Goal: Task Accomplishment & Management: Complete application form

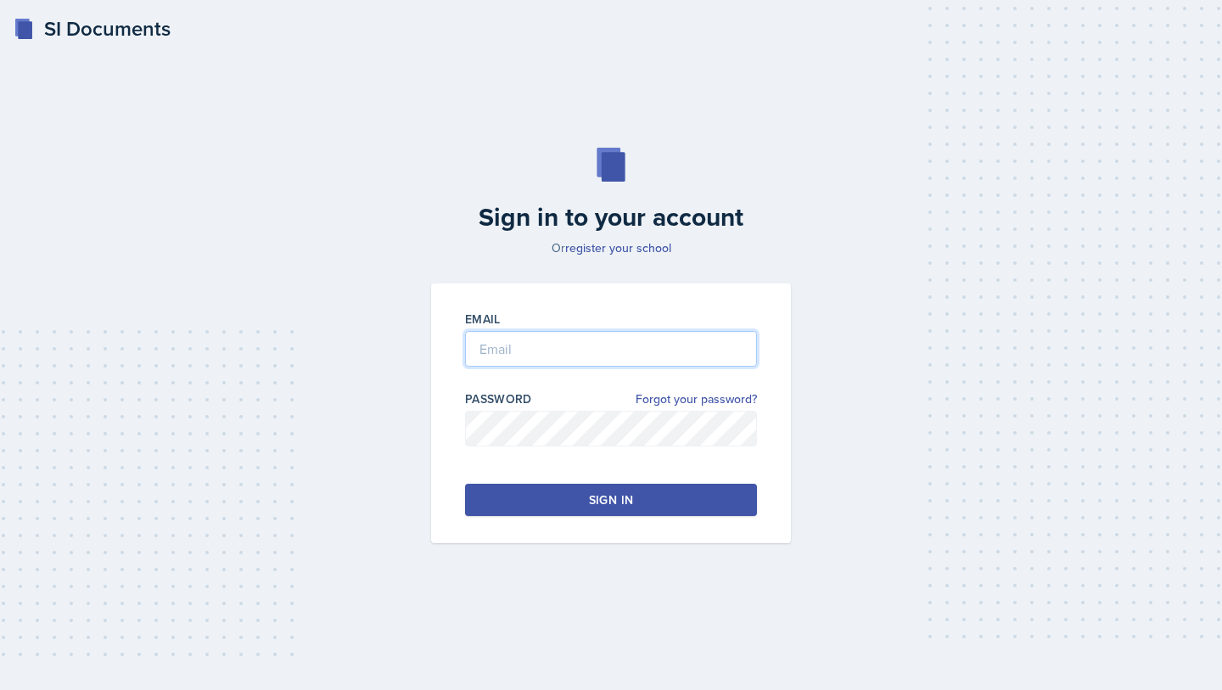
type input "[EMAIL_ADDRESS][DOMAIN_NAME]"
click at [584, 534] on div "Email [EMAIL_ADDRESS][DOMAIN_NAME] Password Forgot your password? Sign in" at bounding box center [611, 414] width 360 height 260
click at [601, 516] on div "Email [EMAIL_ADDRESS][DOMAIN_NAME] Password Forgot your password? Sign in" at bounding box center [611, 414] width 360 height 260
click at [631, 501] on div "Sign in" at bounding box center [611, 499] width 44 height 17
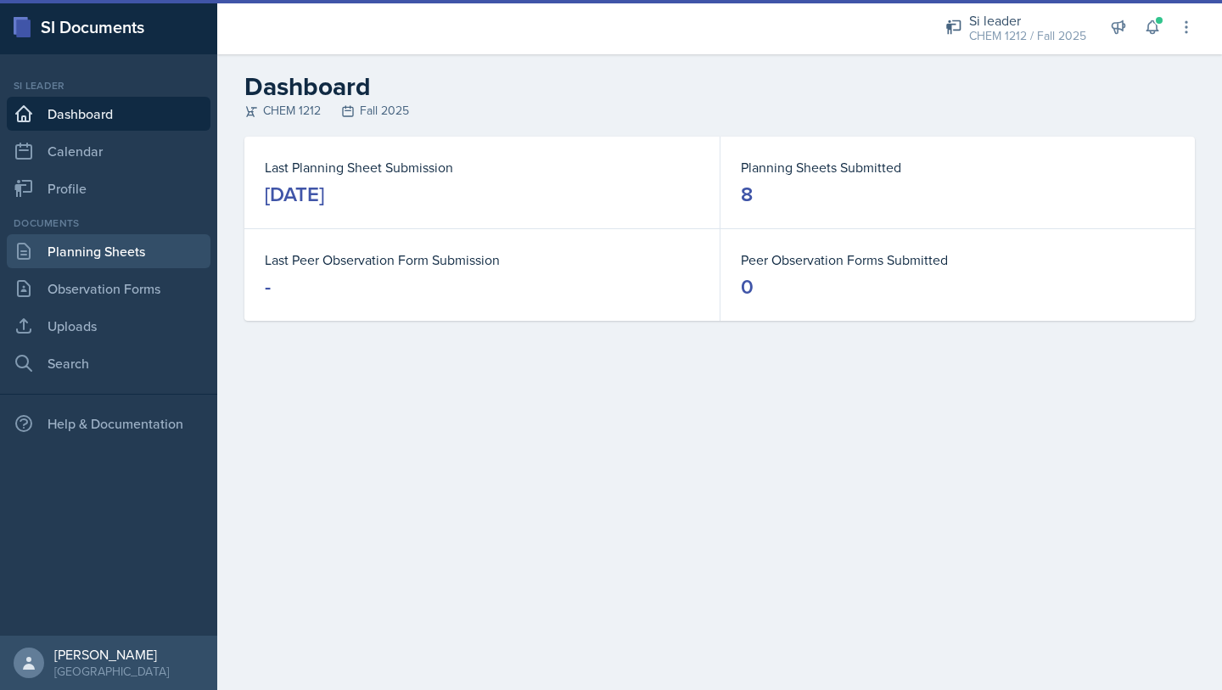
click at [154, 241] on link "Planning Sheets" at bounding box center [109, 251] width 204 height 34
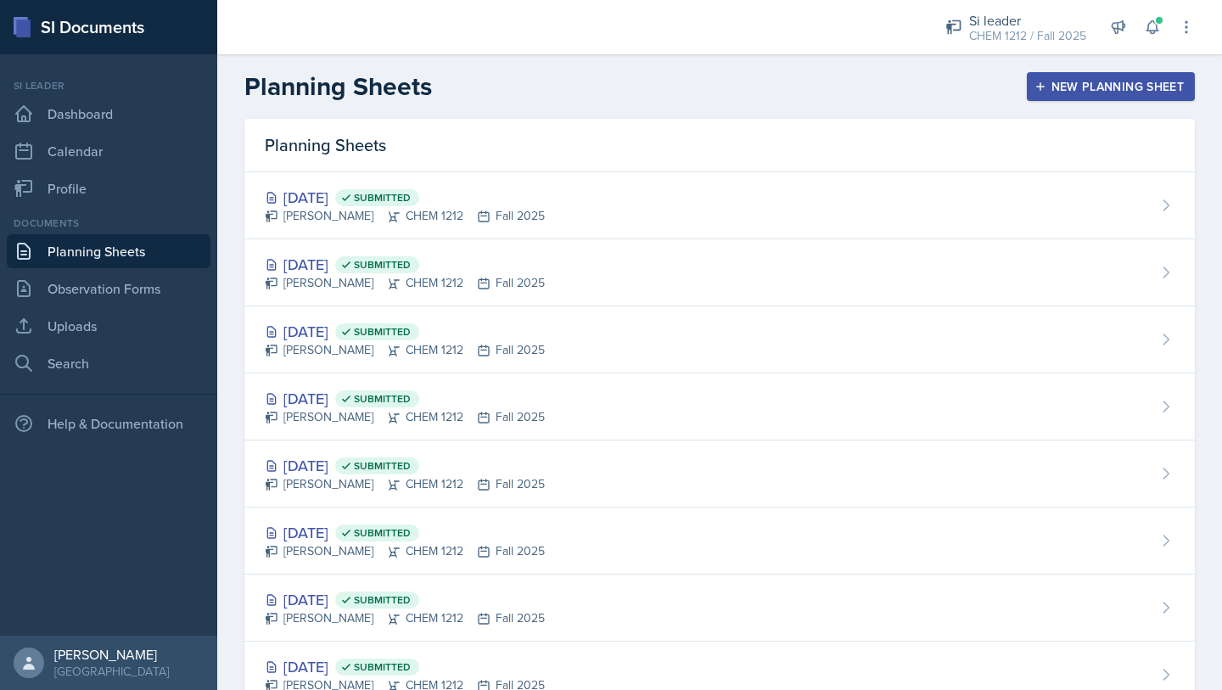
click at [1091, 87] on div "New Planning Sheet" at bounding box center [1111, 87] width 146 height 14
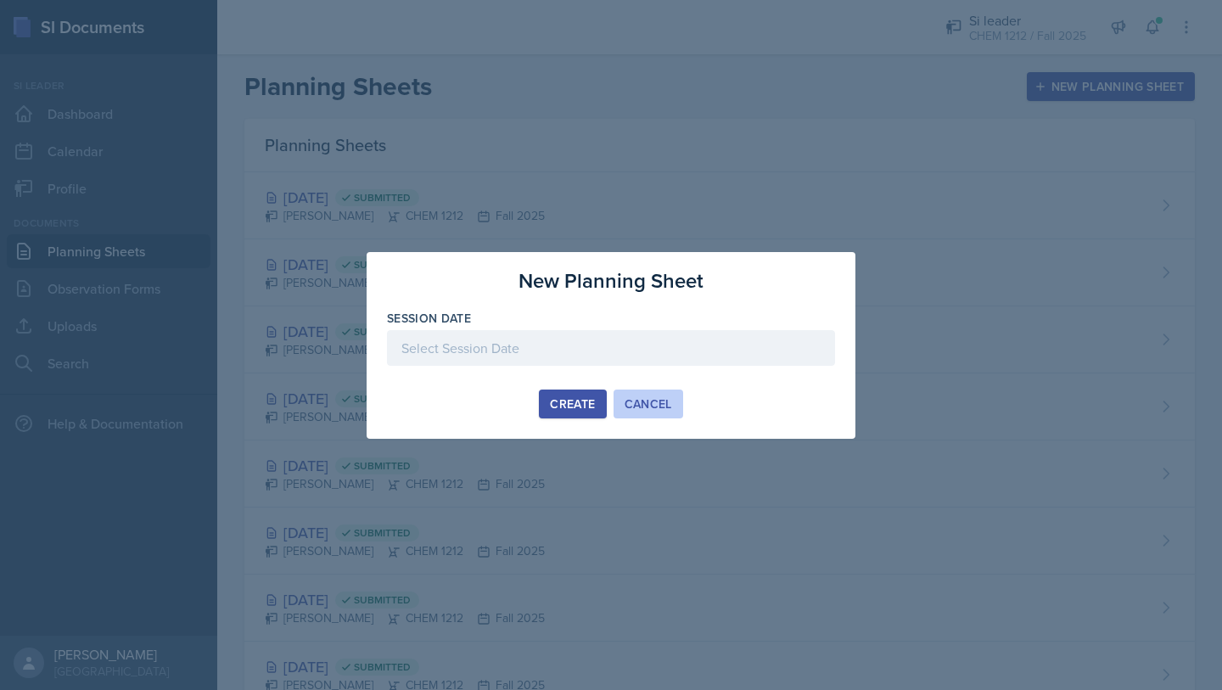
click at [633, 409] on div "Cancel" at bounding box center [649, 404] width 48 height 14
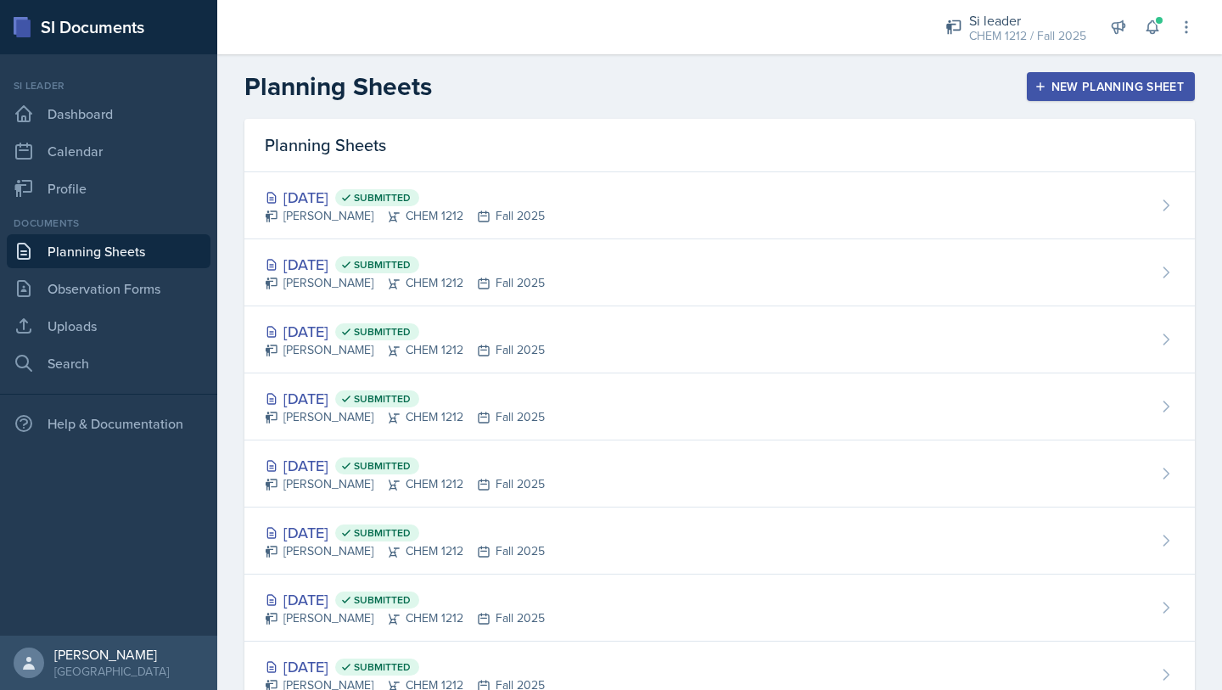
click at [1168, 20] on div "Si leader CHEM 1212 / Fall 2025 Si leader CHEM 1212 / Fall 2025 Si leader CHEM …" at bounding box center [1058, 27] width 273 height 54
click at [1161, 25] on button at bounding box center [1152, 27] width 31 height 31
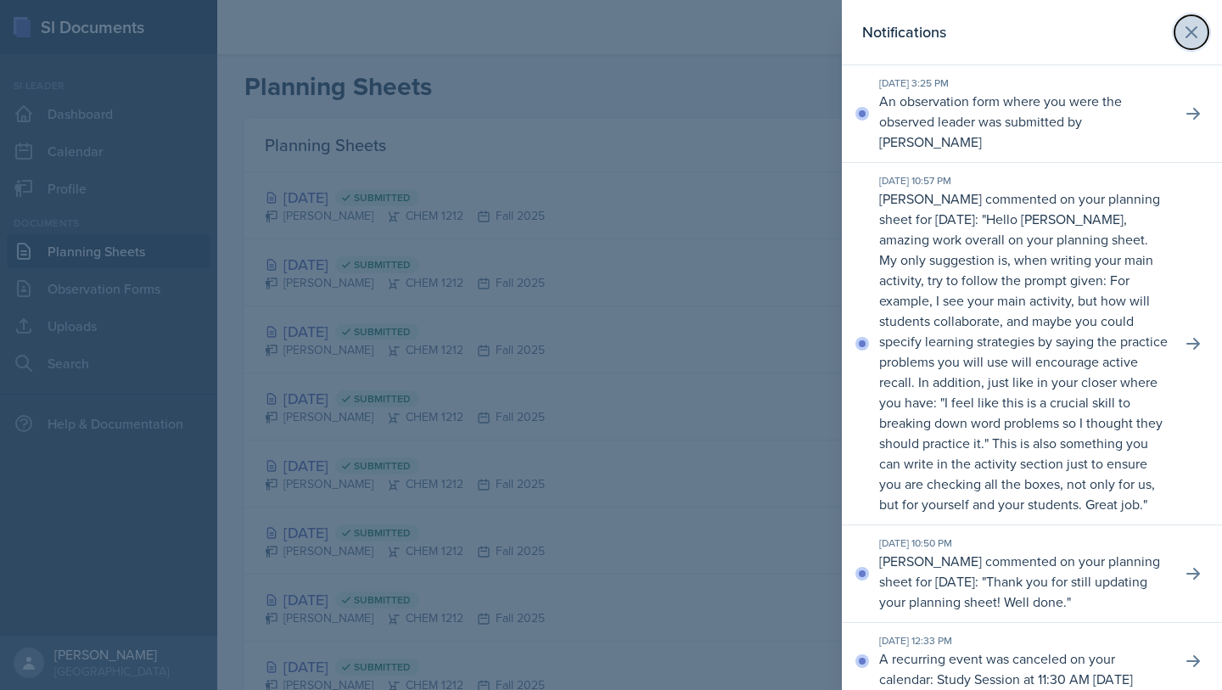
click at [1182, 28] on icon at bounding box center [1192, 32] width 20 height 20
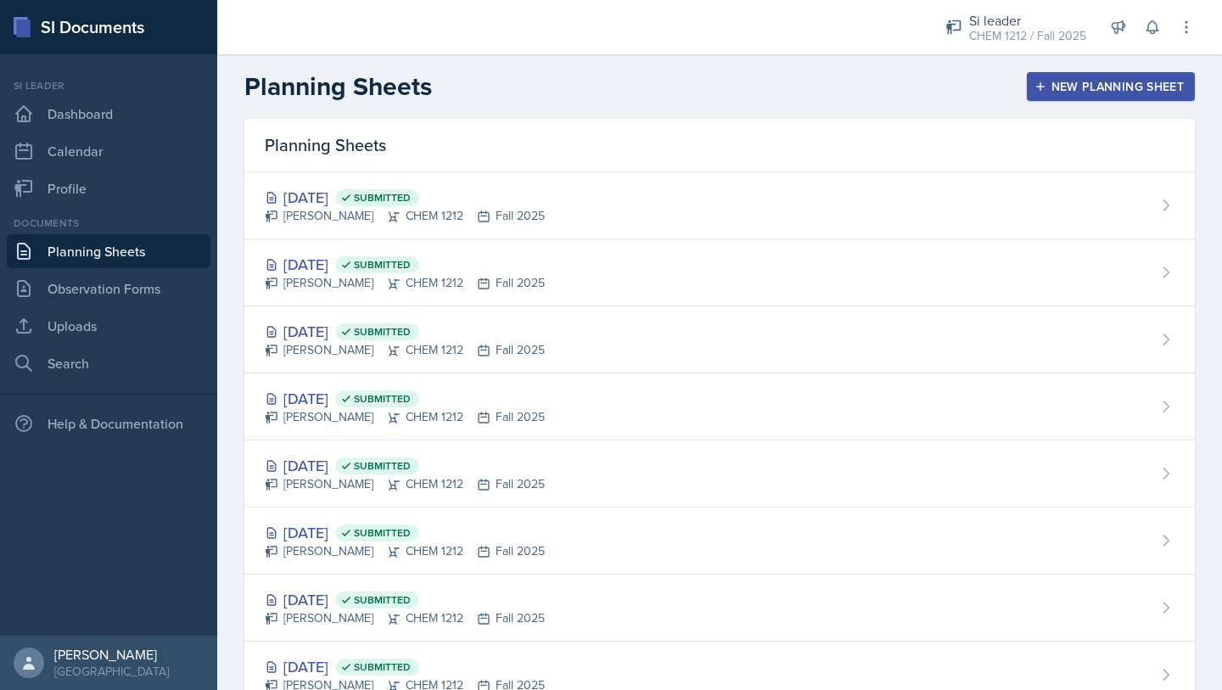
click at [96, 262] on link "Planning Sheets" at bounding box center [109, 251] width 204 height 34
click at [1161, 80] on div "New Planning Sheet" at bounding box center [1111, 87] width 146 height 14
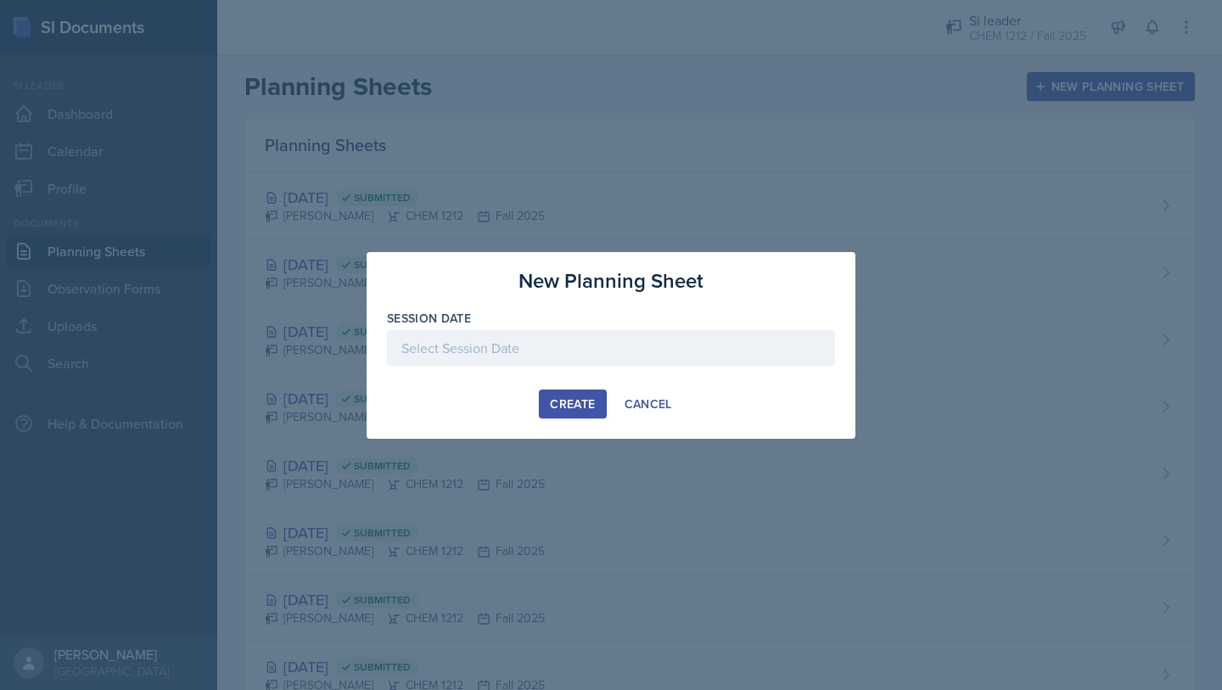
click at [609, 358] on div at bounding box center [611, 348] width 448 height 36
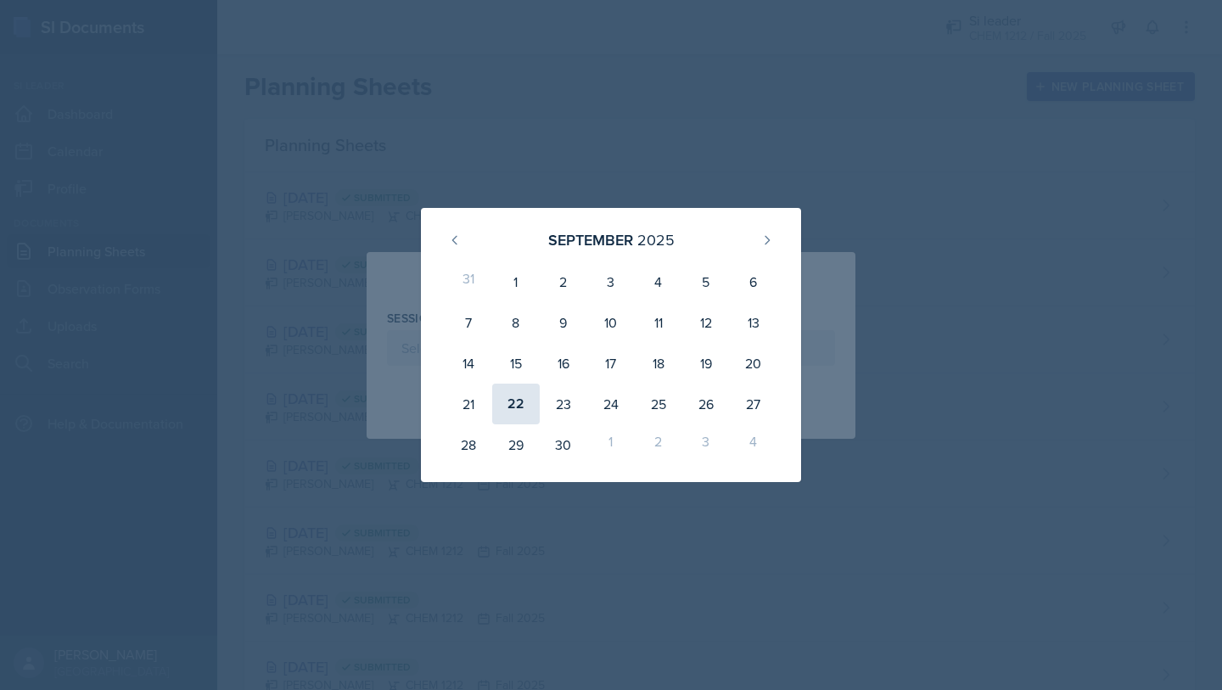
click at [503, 393] on div "22" at bounding box center [516, 404] width 48 height 41
type input "[DATE]"
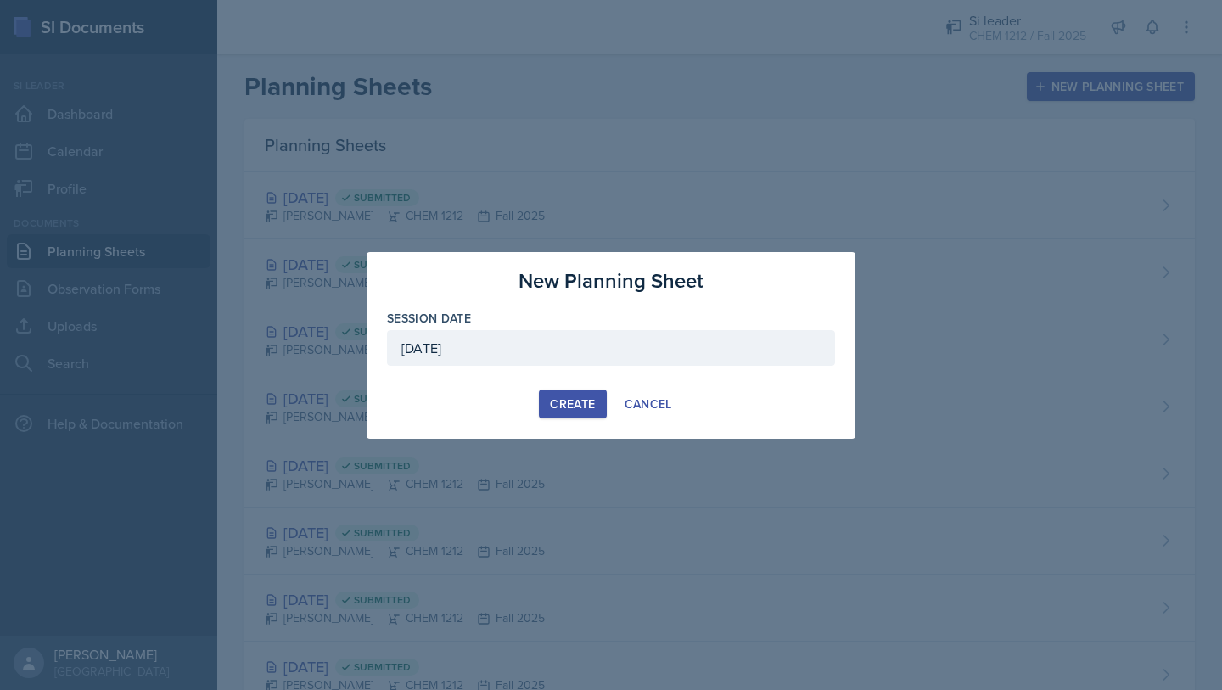
click at [551, 390] on button "Create" at bounding box center [572, 404] width 67 height 29
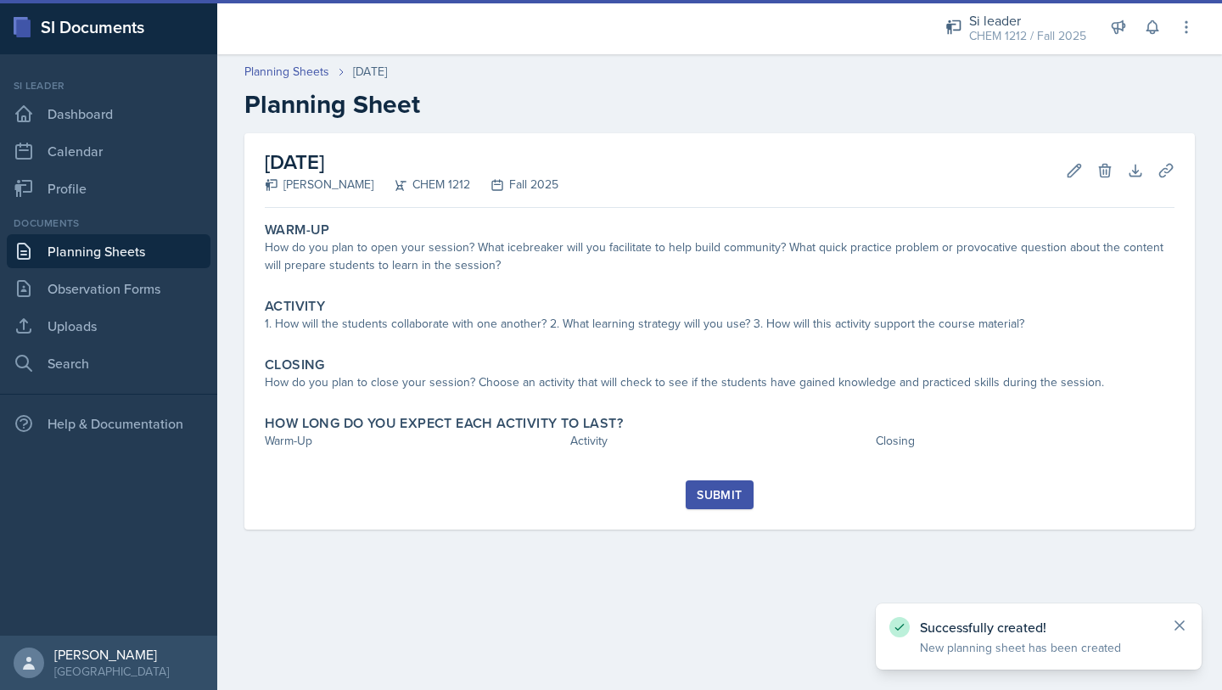
click at [1176, 622] on icon at bounding box center [1180, 625] width 8 height 8
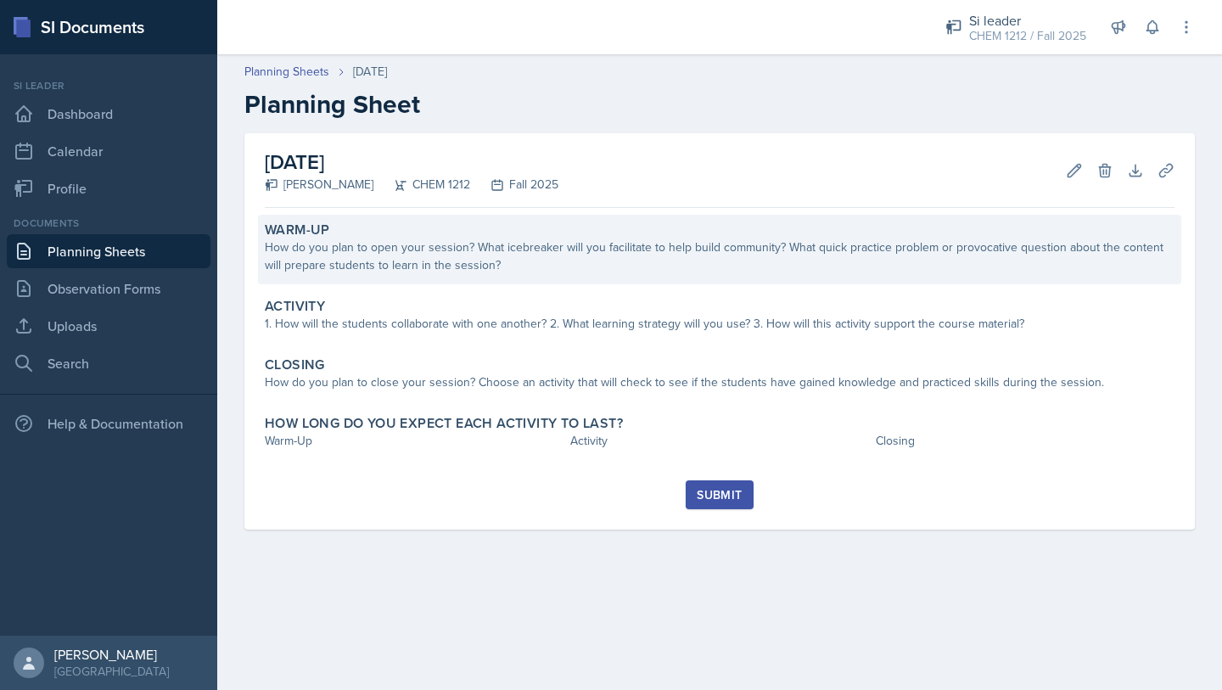
click at [612, 272] on div "How do you plan to open your session? What icebreaker will you facilitate to he…" at bounding box center [720, 257] width 910 height 36
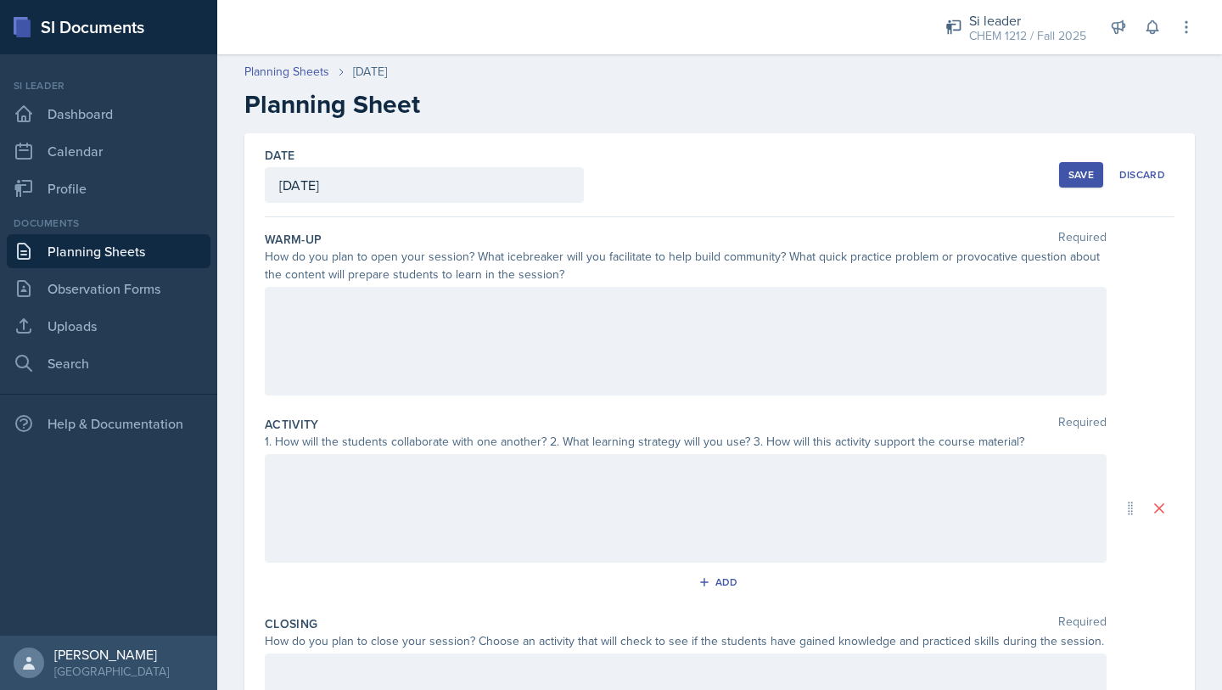
click at [632, 346] on div at bounding box center [686, 341] width 842 height 109
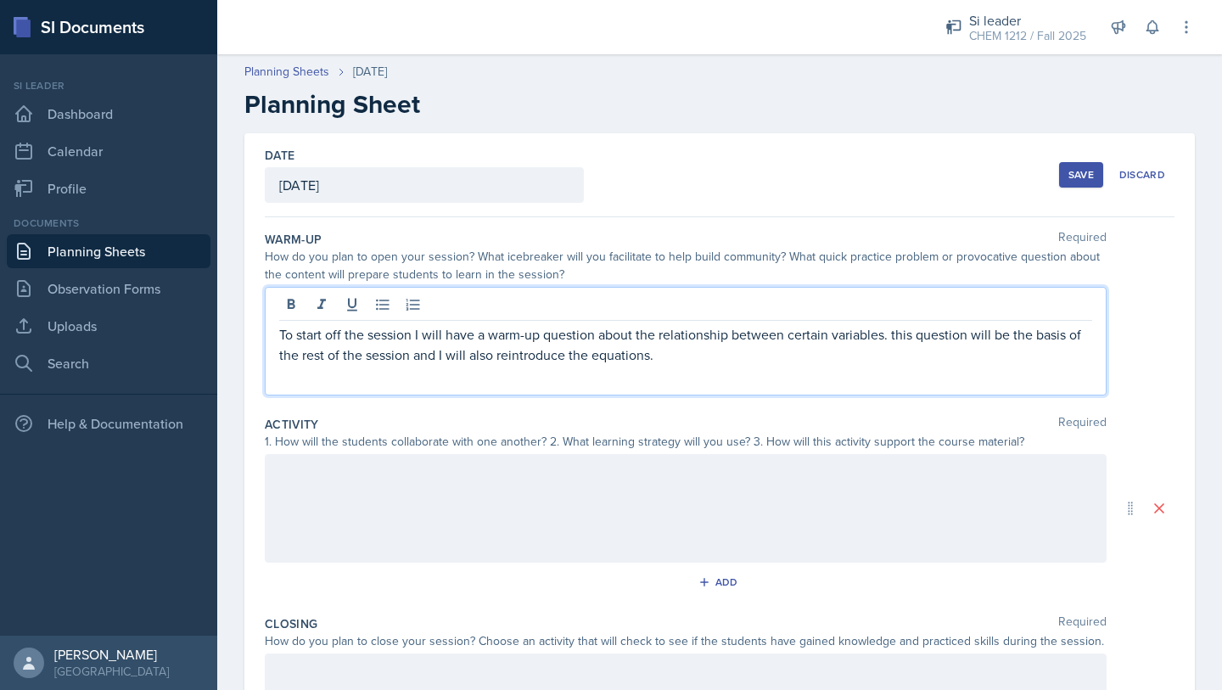
click at [411, 482] on div at bounding box center [686, 508] width 842 height 109
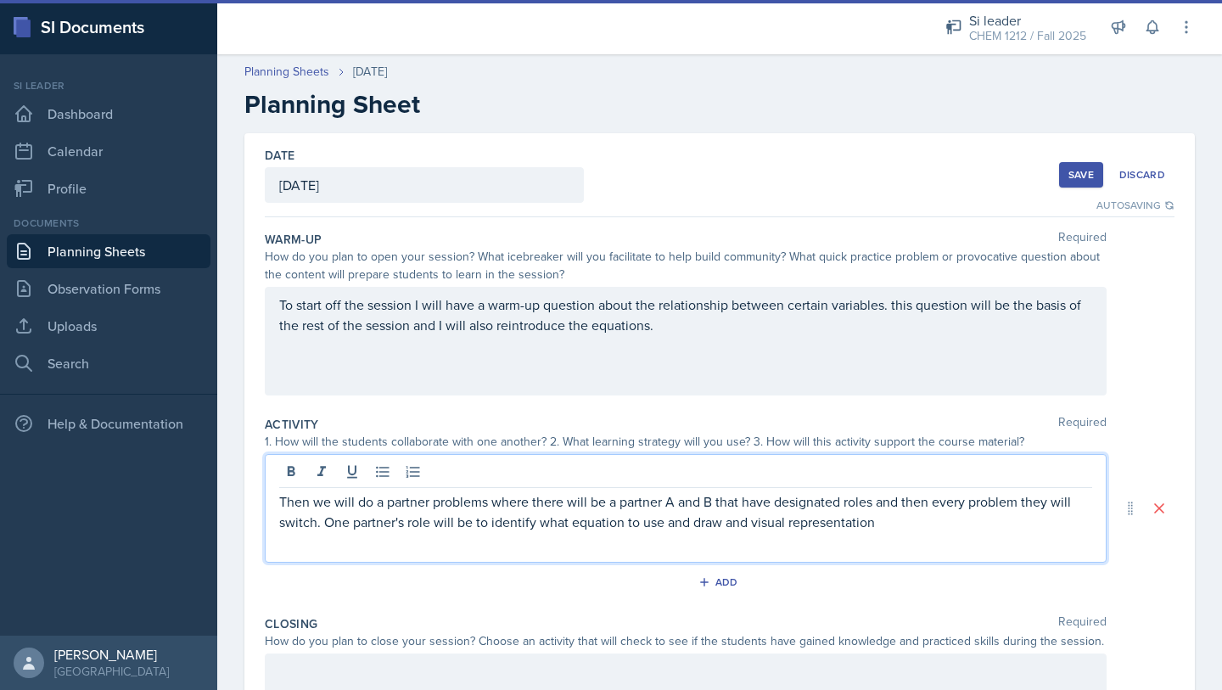
click at [734, 523] on p "Then we will do a partner problems where there will be a partner A and B that h…" at bounding box center [685, 511] width 813 height 41
click at [884, 520] on p "Then we will do a partner problems where there will be a partner A and B that h…" at bounding box center [685, 511] width 813 height 41
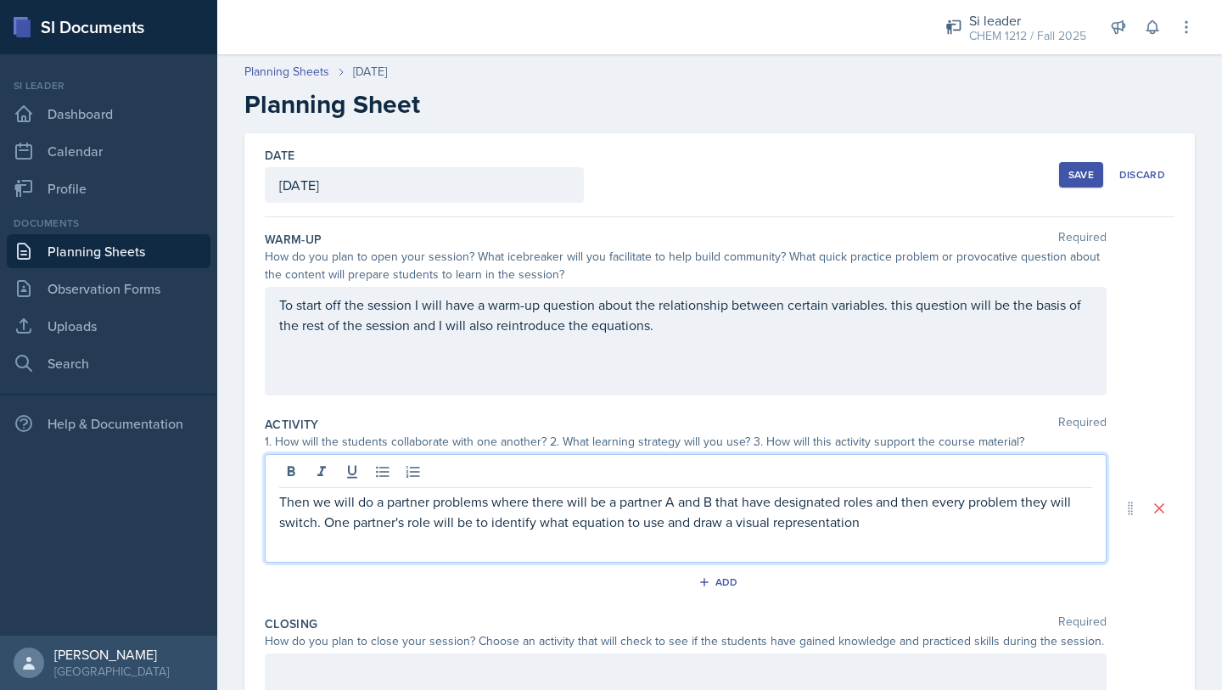
click at [380, 501] on p "Then we will do a partner problems where there will be a partner A and B that h…" at bounding box center [685, 511] width 813 height 41
click at [935, 526] on p "Then we will do partner problems where there will be a partner A and B that hav…" at bounding box center [685, 511] width 813 height 41
click at [425, 545] on p "Then we will do partner problems where there will be a partner A and B that hav…" at bounding box center [685, 521] width 813 height 61
click at [502, 556] on div "Then we will do partner problems where there will be a partner A and B that hav…" at bounding box center [686, 508] width 842 height 109
click at [540, 547] on p "Then we will do partner problems where there will be a partner A and B that hav…" at bounding box center [685, 521] width 813 height 61
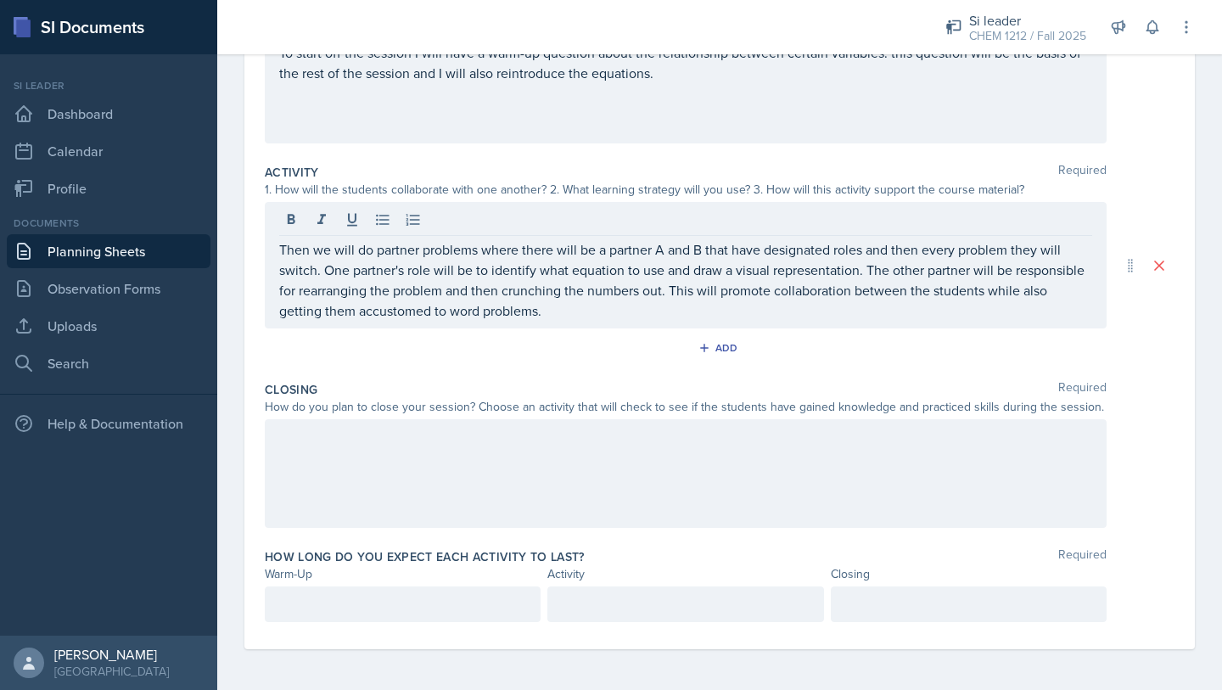
click at [497, 415] on div "How do you plan to close your session? Choose an activity that will check to se…" at bounding box center [686, 407] width 842 height 18
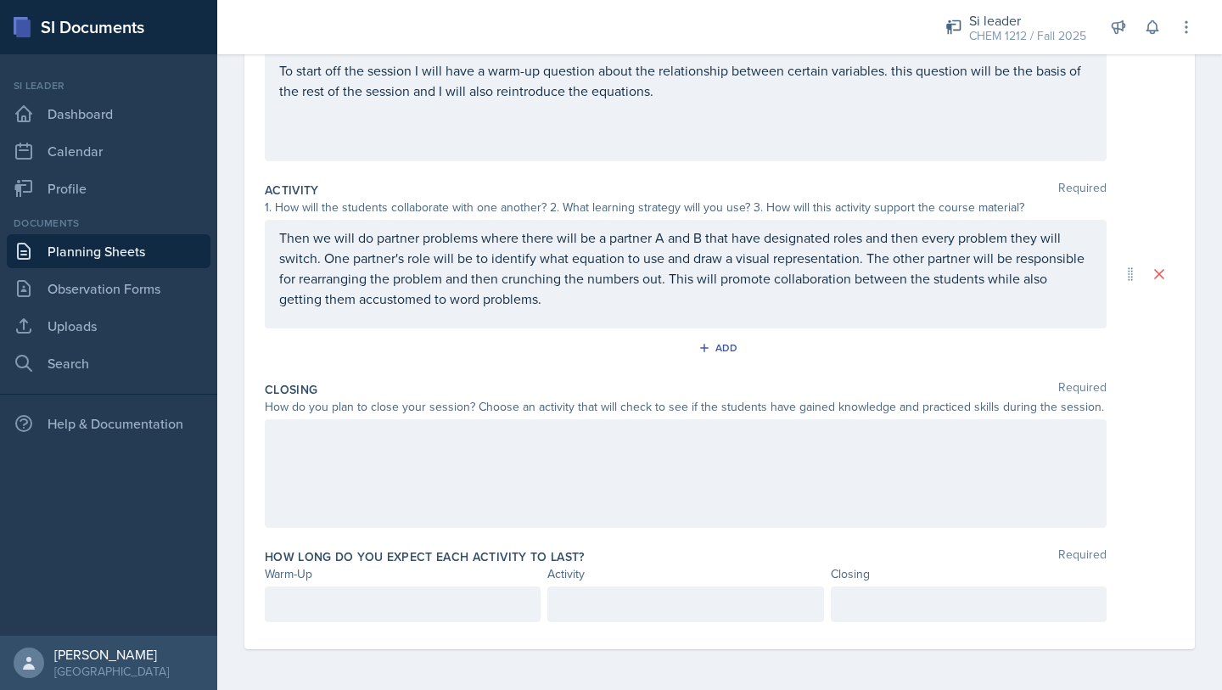
click at [509, 430] on div at bounding box center [686, 473] width 842 height 109
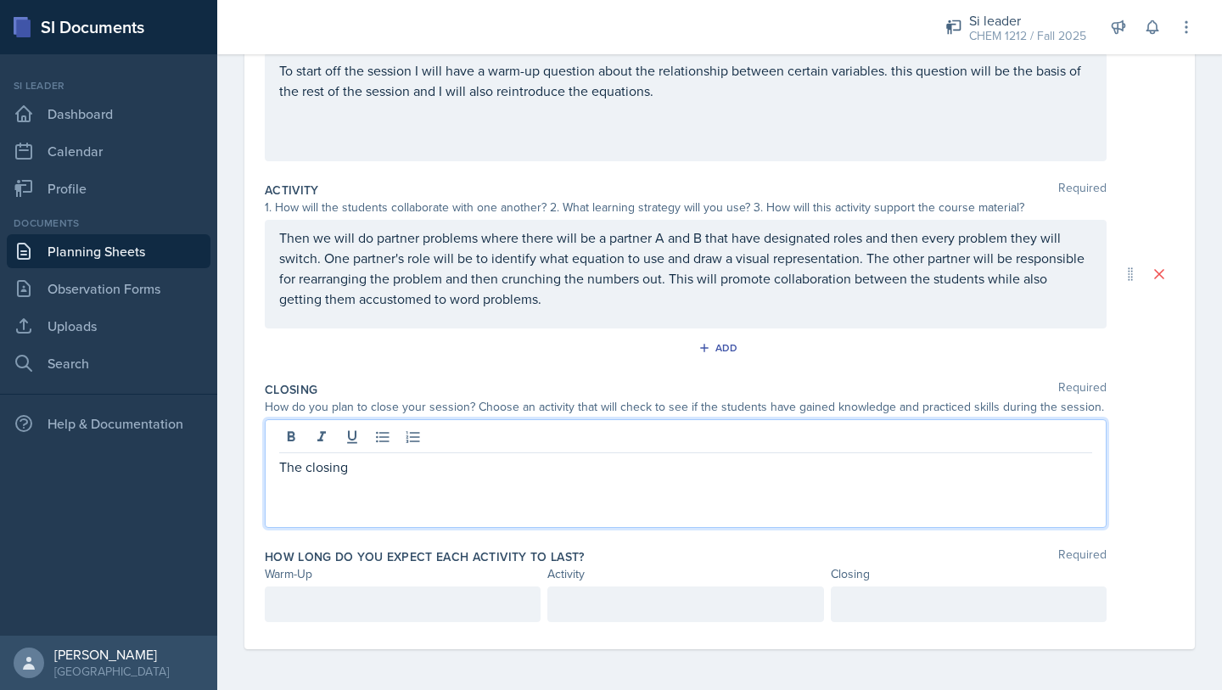
click at [389, 611] on div at bounding box center [403, 605] width 276 height 36
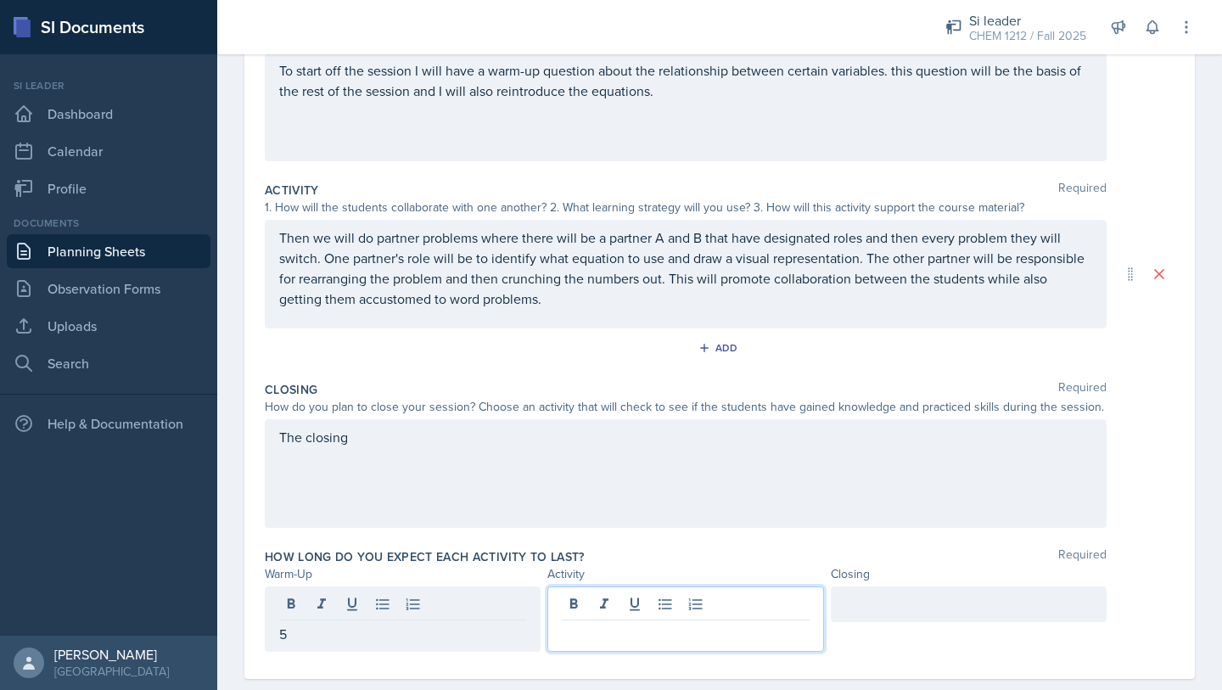
click at [666, 606] on div at bounding box center [685, 619] width 276 height 65
drag, startPoint x: 904, startPoint y: 600, endPoint x: 912, endPoint y: 604, distance: 9.1
click at [904, 601] on div at bounding box center [969, 605] width 276 height 36
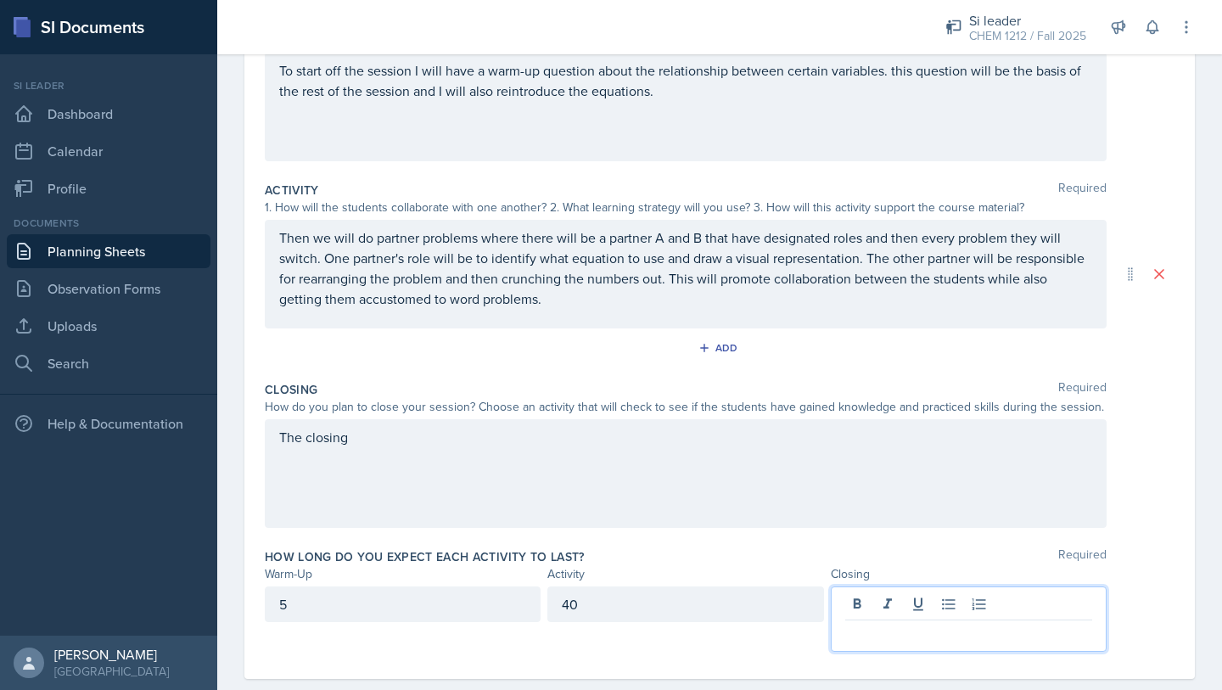
click at [750, 602] on div "40" at bounding box center [685, 605] width 276 height 36
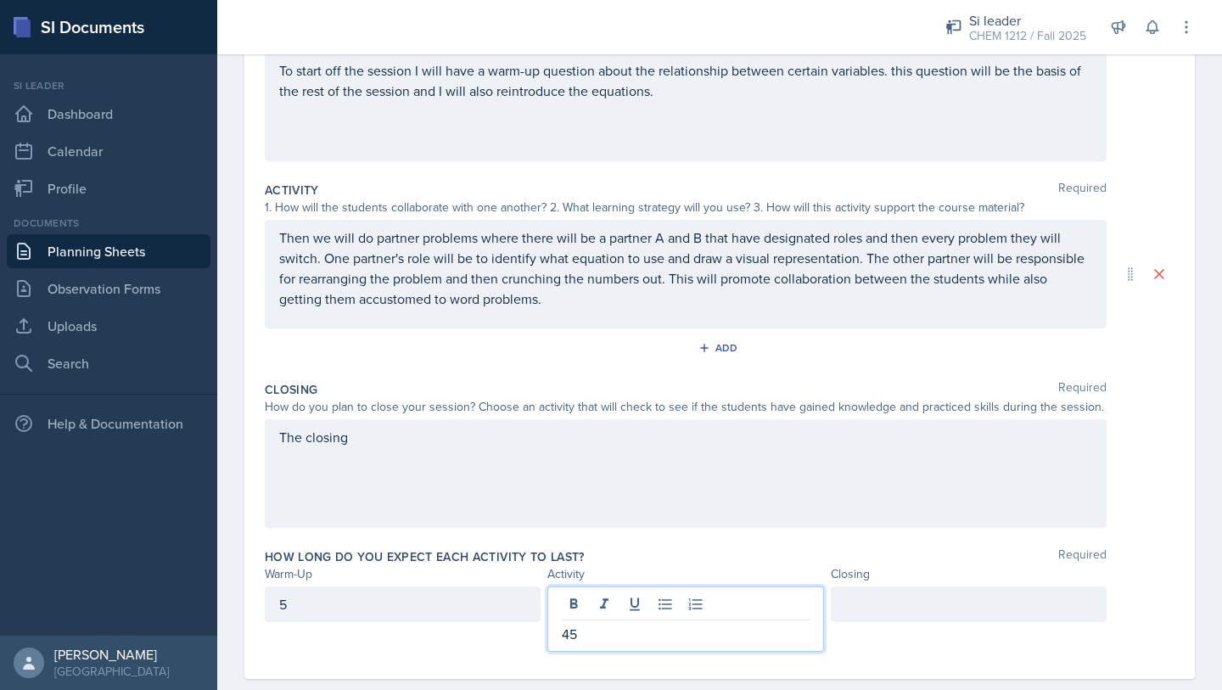
click at [920, 600] on div at bounding box center [969, 605] width 276 height 36
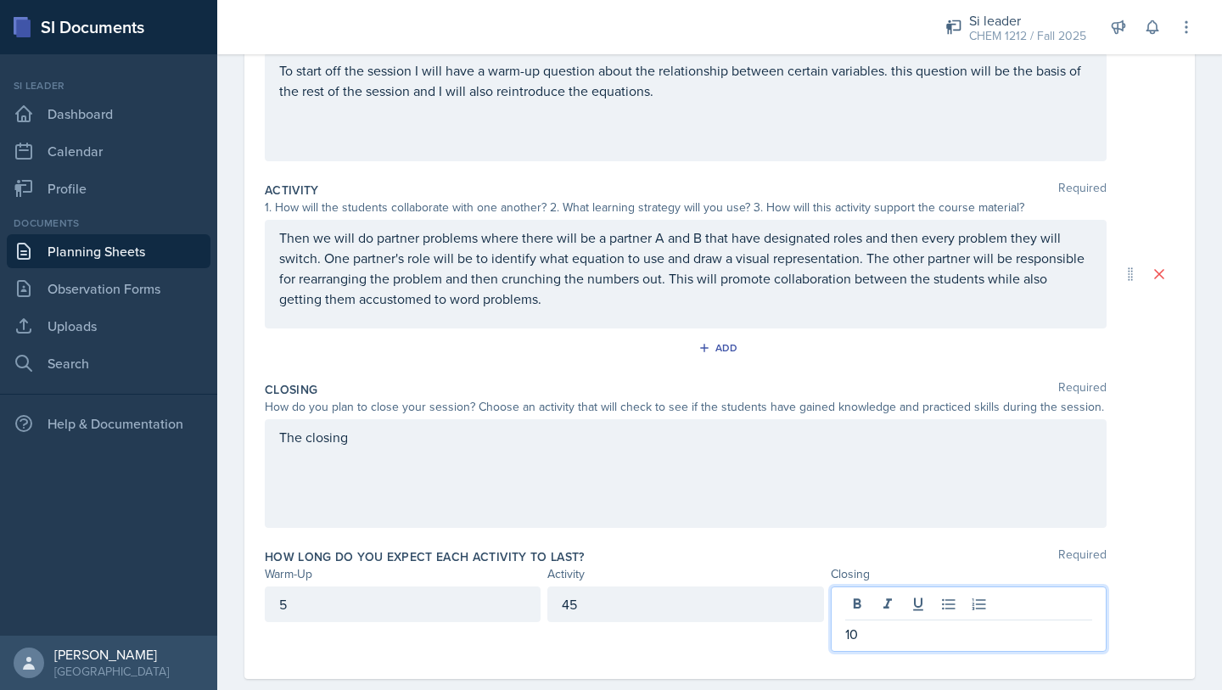
drag, startPoint x: 484, startPoint y: 446, endPoint x: 485, endPoint y: 466, distance: 20.4
click at [484, 446] on div "The closing" at bounding box center [686, 473] width 842 height 109
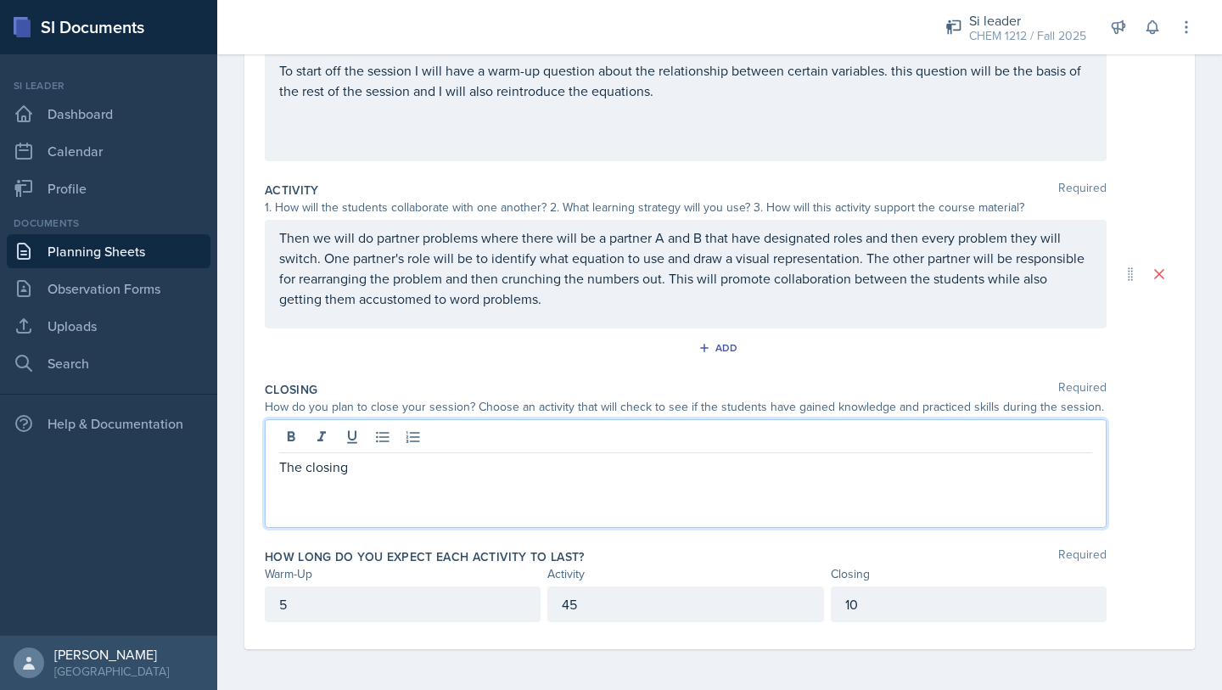
click at [625, 473] on p "The closing" at bounding box center [685, 467] width 813 height 20
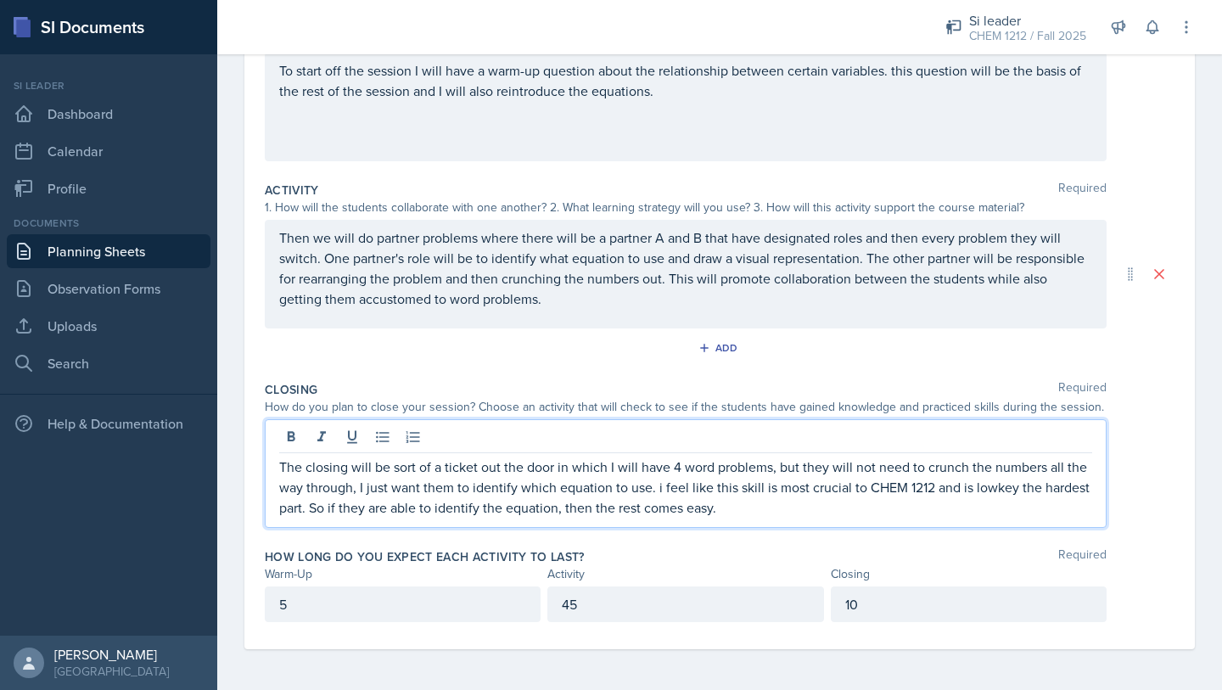
scroll to position [25, 0]
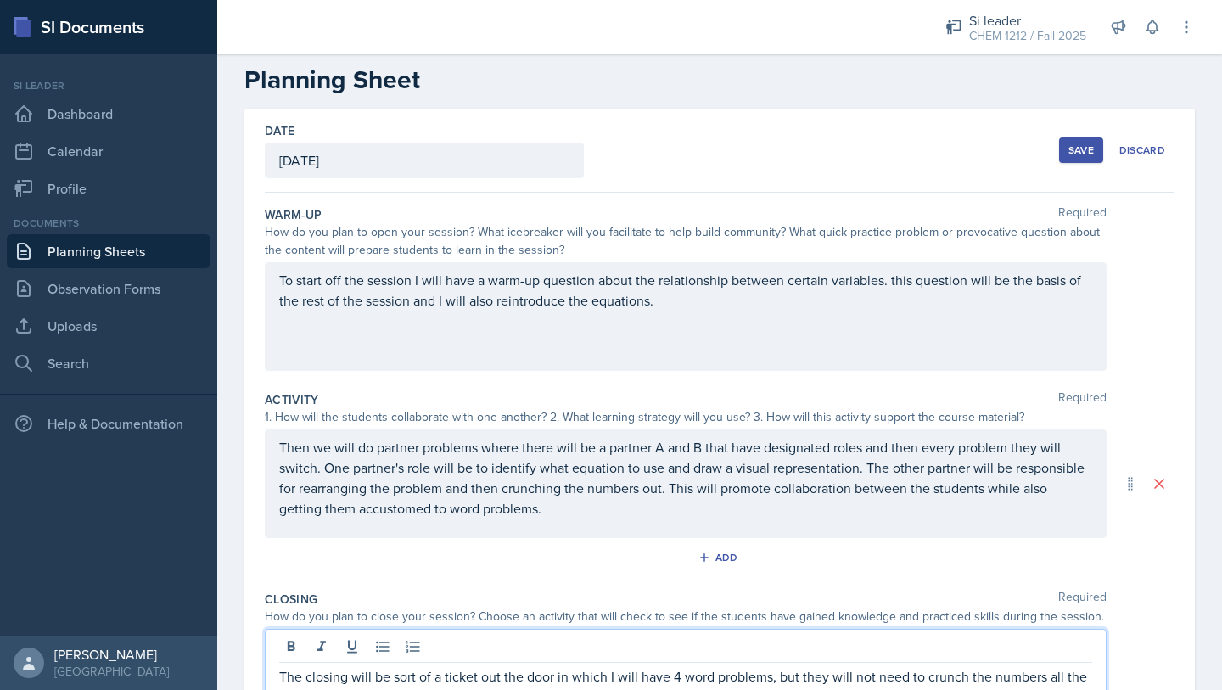
click at [1083, 147] on button "Save" at bounding box center [1081, 150] width 44 height 25
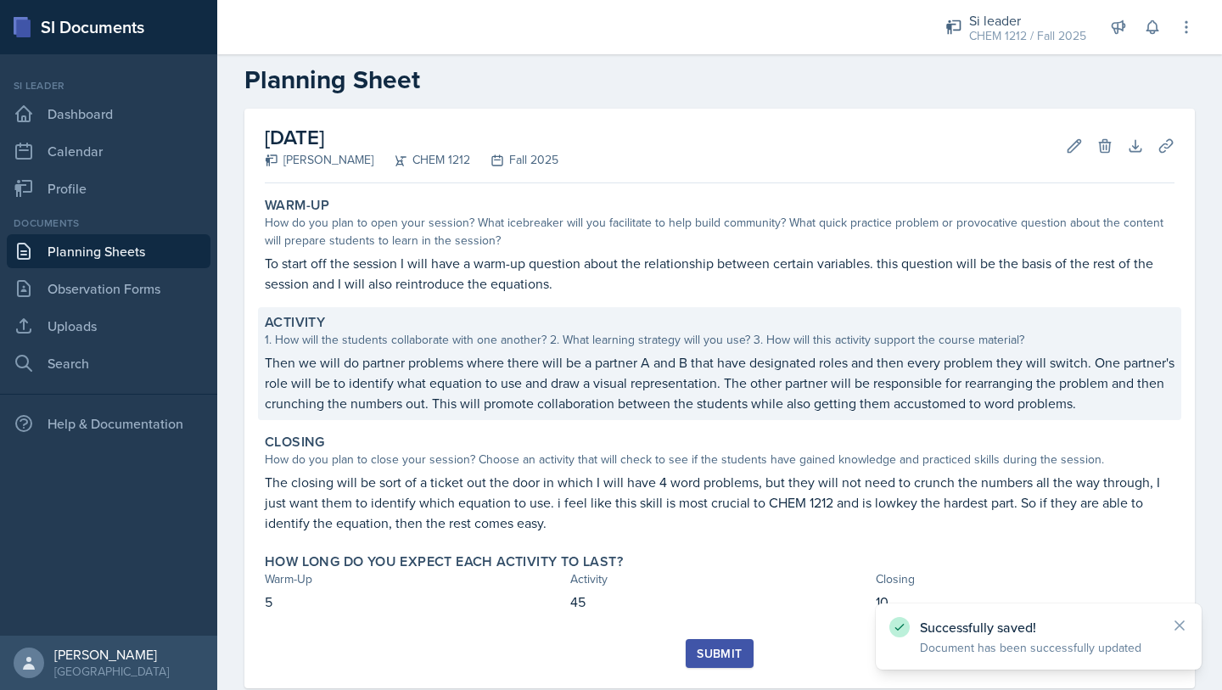
scroll to position [84, 0]
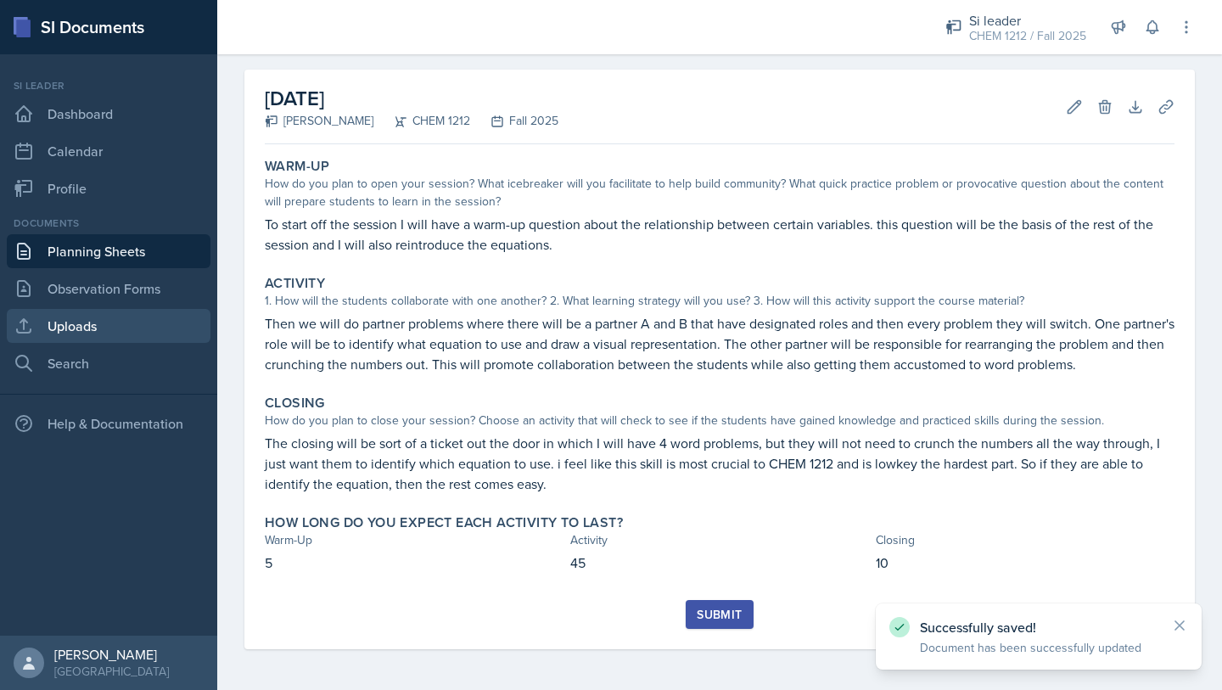
click at [81, 316] on link "Uploads" at bounding box center [109, 326] width 204 height 34
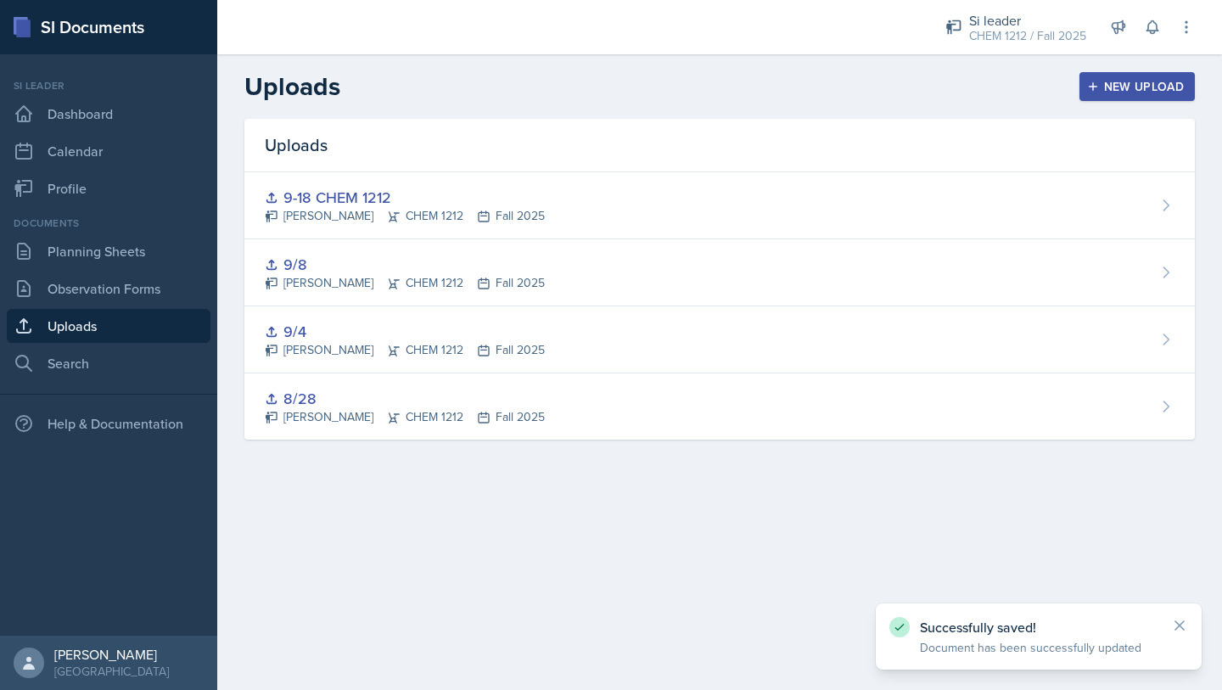
click at [1086, 107] on header "Uploads New Upload" at bounding box center [719, 86] width 1005 height 65
click at [1124, 81] on div "New Upload" at bounding box center [1138, 87] width 94 height 14
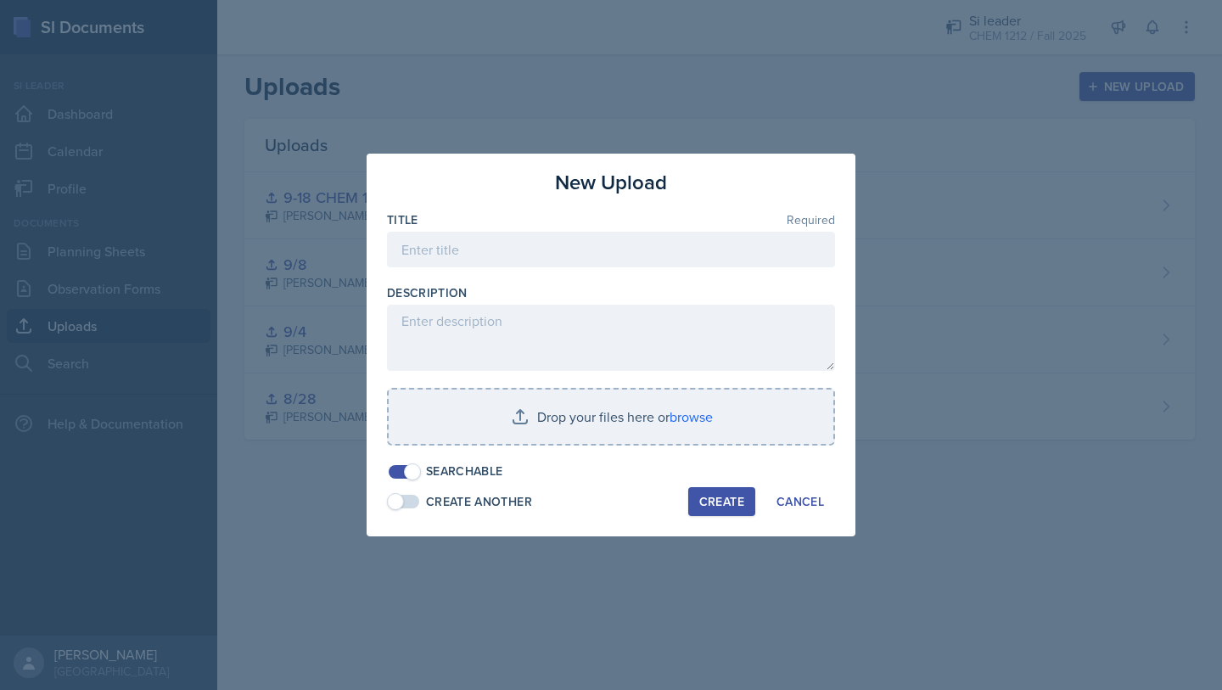
click at [559, 277] on div at bounding box center [611, 275] width 448 height 17
click at [579, 254] on input at bounding box center [611, 250] width 448 height 36
type input "9-22"
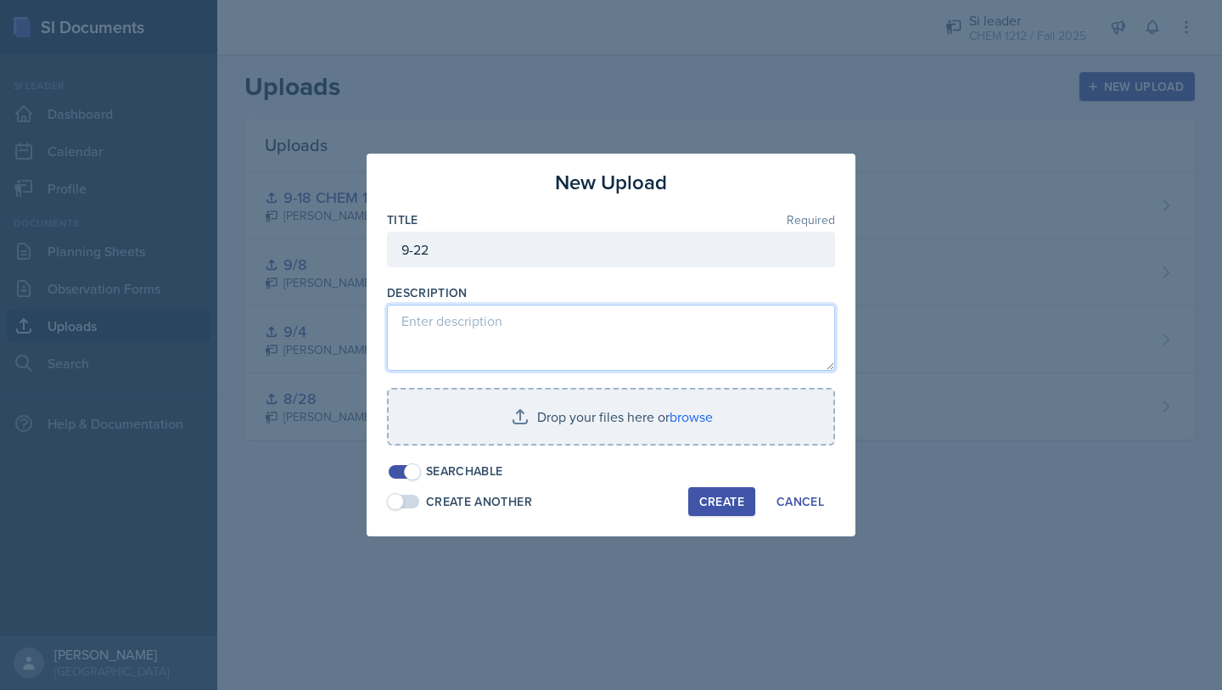
click at [527, 322] on textarea at bounding box center [611, 338] width 448 height 66
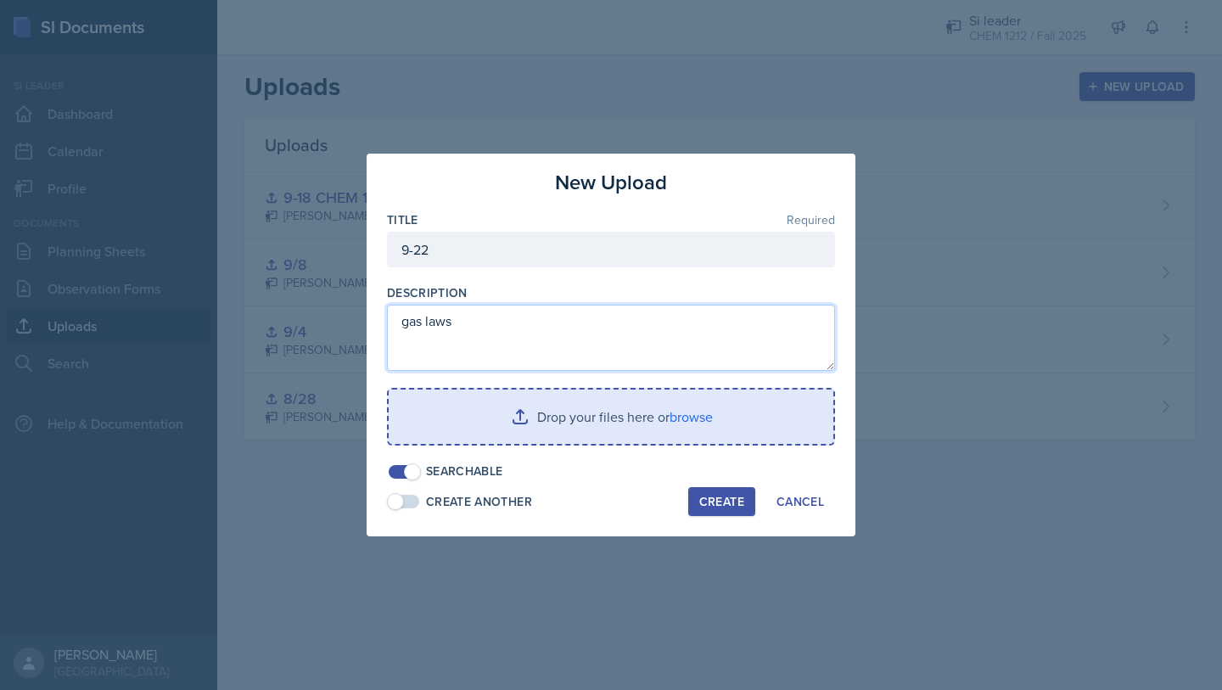
type textarea "gas laws"
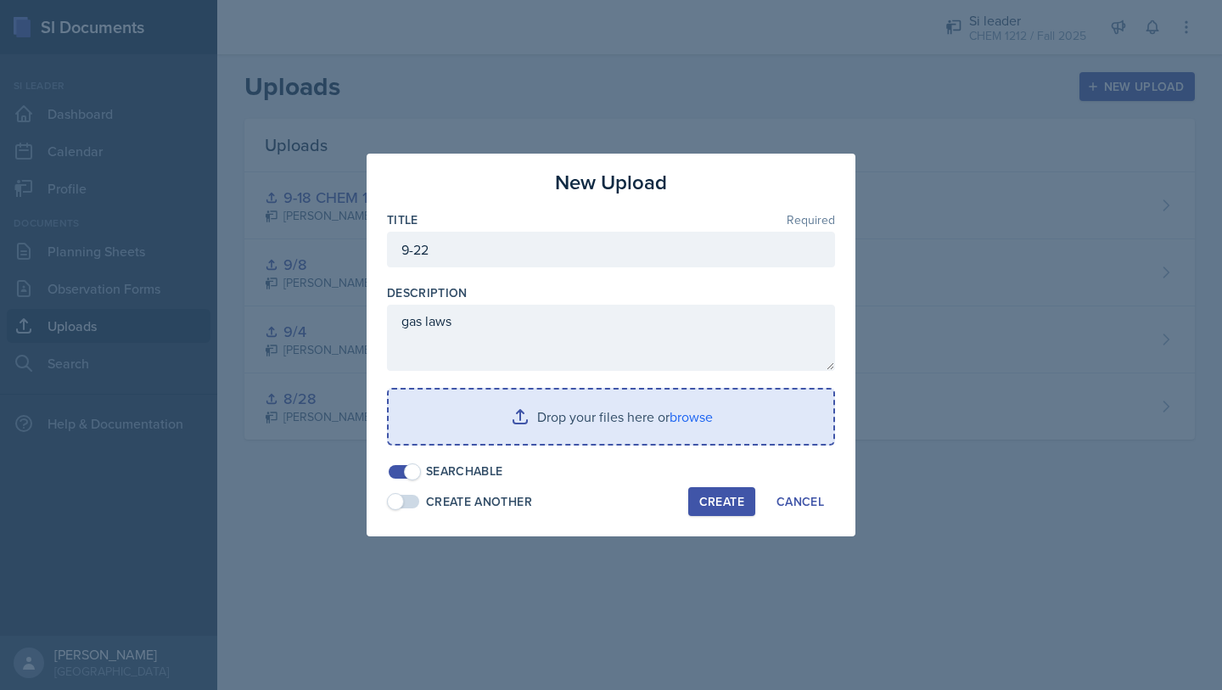
click at [689, 411] on input "file" at bounding box center [611, 417] width 445 height 54
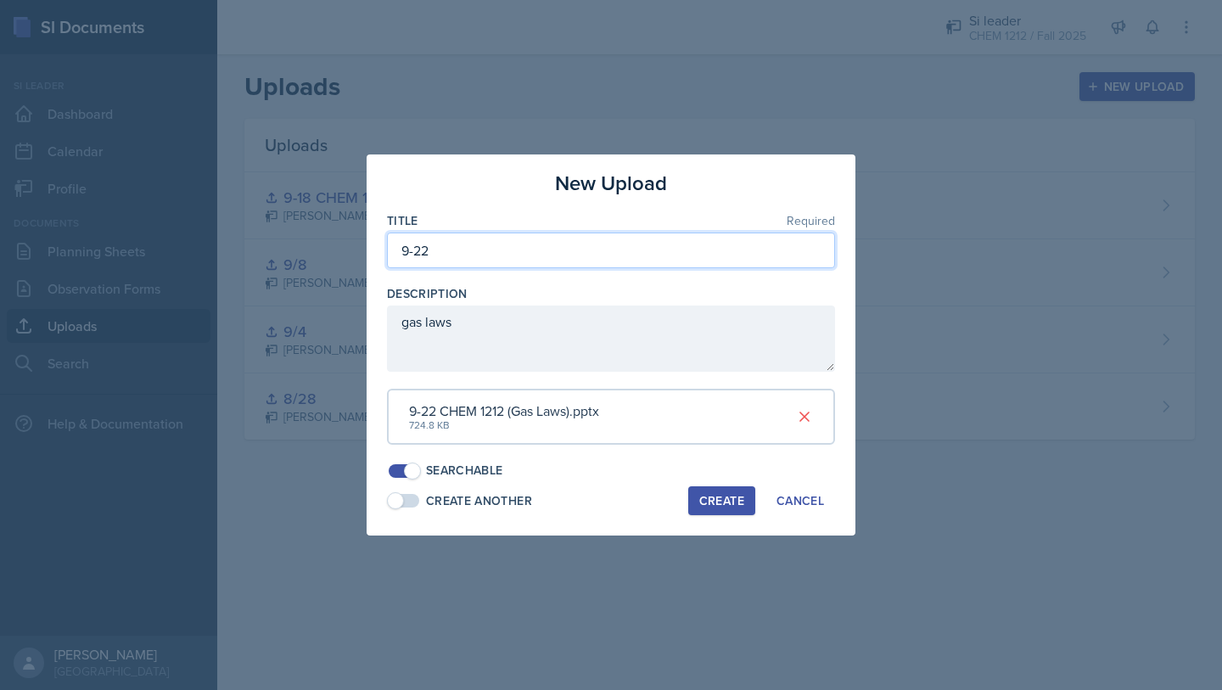
click at [537, 252] on input "9-22" at bounding box center [611, 251] width 448 height 36
type input "9-22 CHEM 1212"
click at [706, 499] on div "Create" at bounding box center [721, 501] width 45 height 14
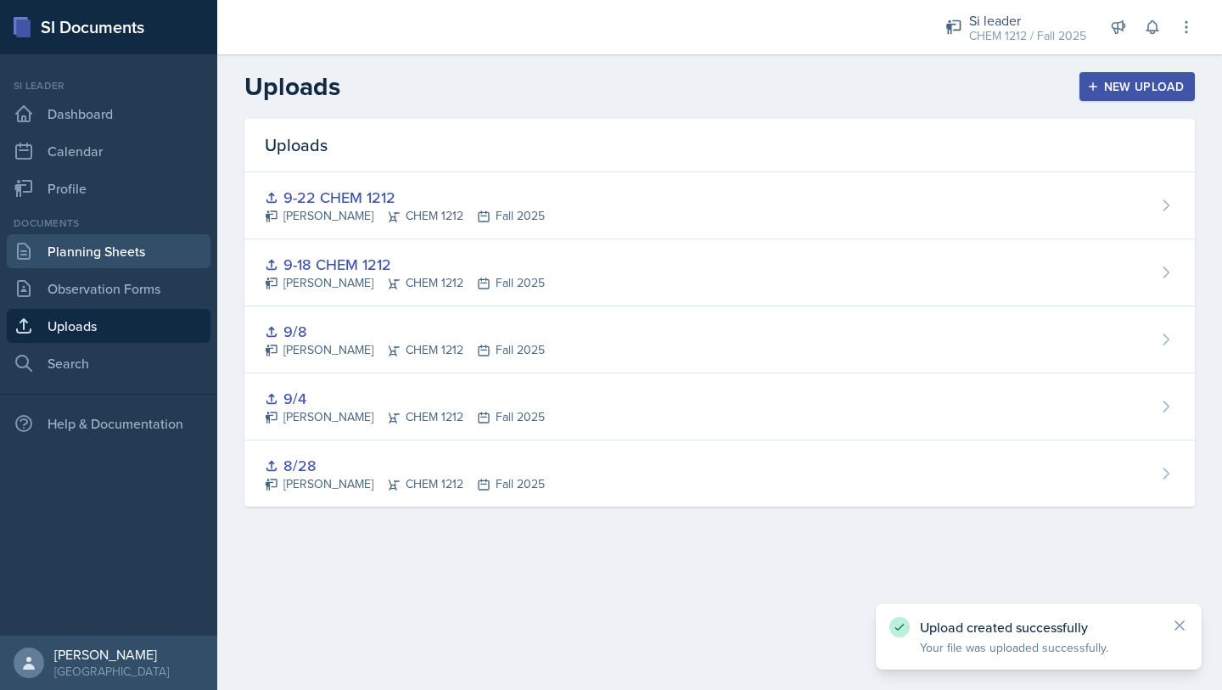
click at [120, 252] on link "Planning Sheets" at bounding box center [109, 251] width 204 height 34
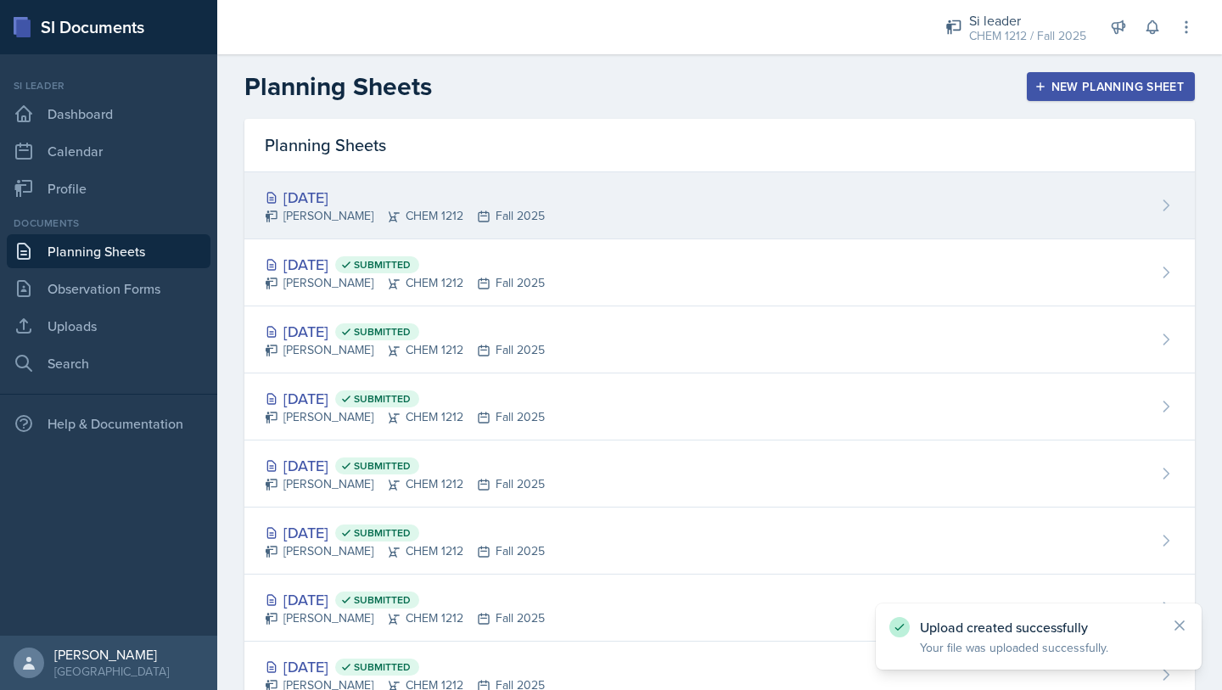
click at [648, 207] on div "[DATE] [PERSON_NAME] CHEM 1212 Fall 2025" at bounding box center [719, 205] width 951 height 67
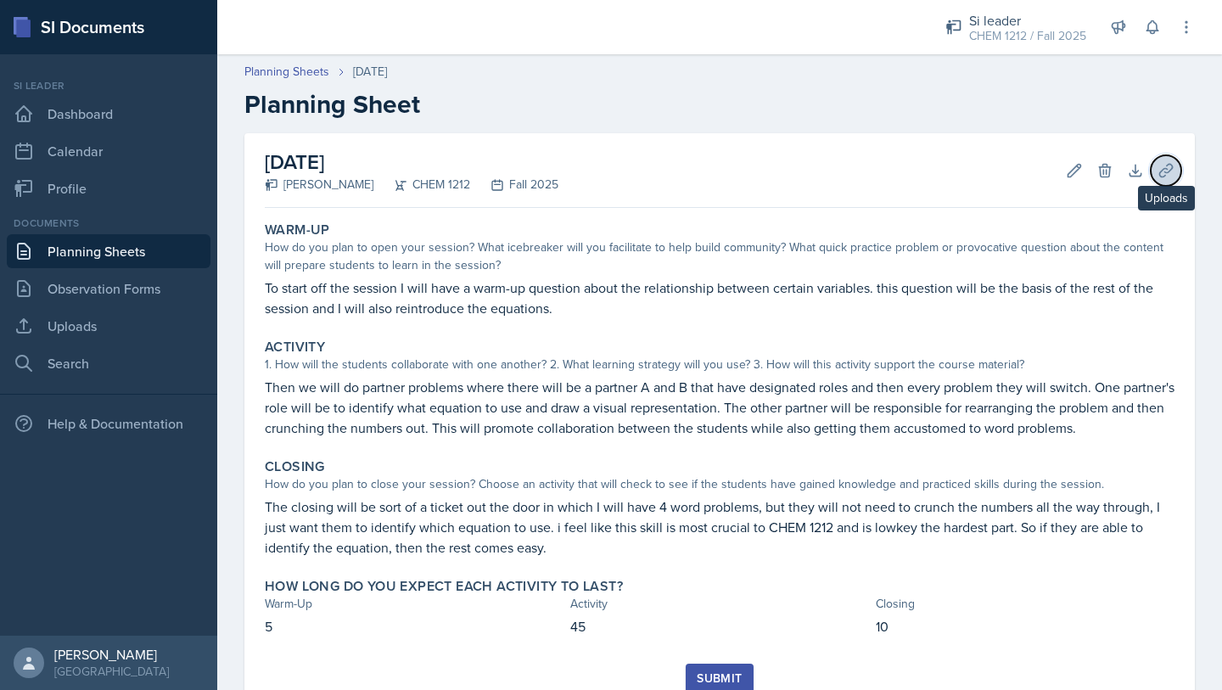
click at [1151, 171] on button "Uploads" at bounding box center [1166, 170] width 31 height 31
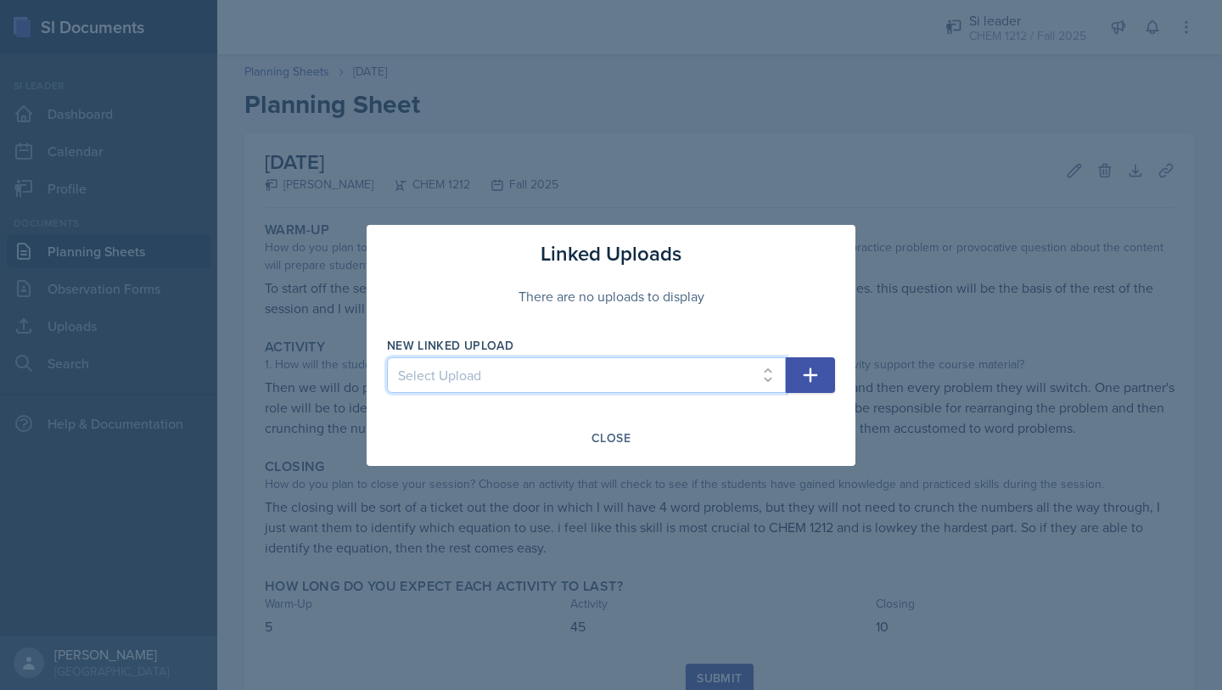
click at [615, 360] on select "Select Upload 8/28 9/4 9/8 9-18 CHEM 1212 9-22 CHEM 1212" at bounding box center [586, 375] width 399 height 36
select select "a694a3ae-bd1f-48e7-8ae9-c0770e493fbc"
click at [387, 357] on select "Select Upload 8/28 9/4 9/8 9-18 CHEM 1212 9-22 CHEM 1212" at bounding box center [586, 375] width 399 height 36
click at [804, 378] on icon "button" at bounding box center [810, 375] width 20 height 20
select select
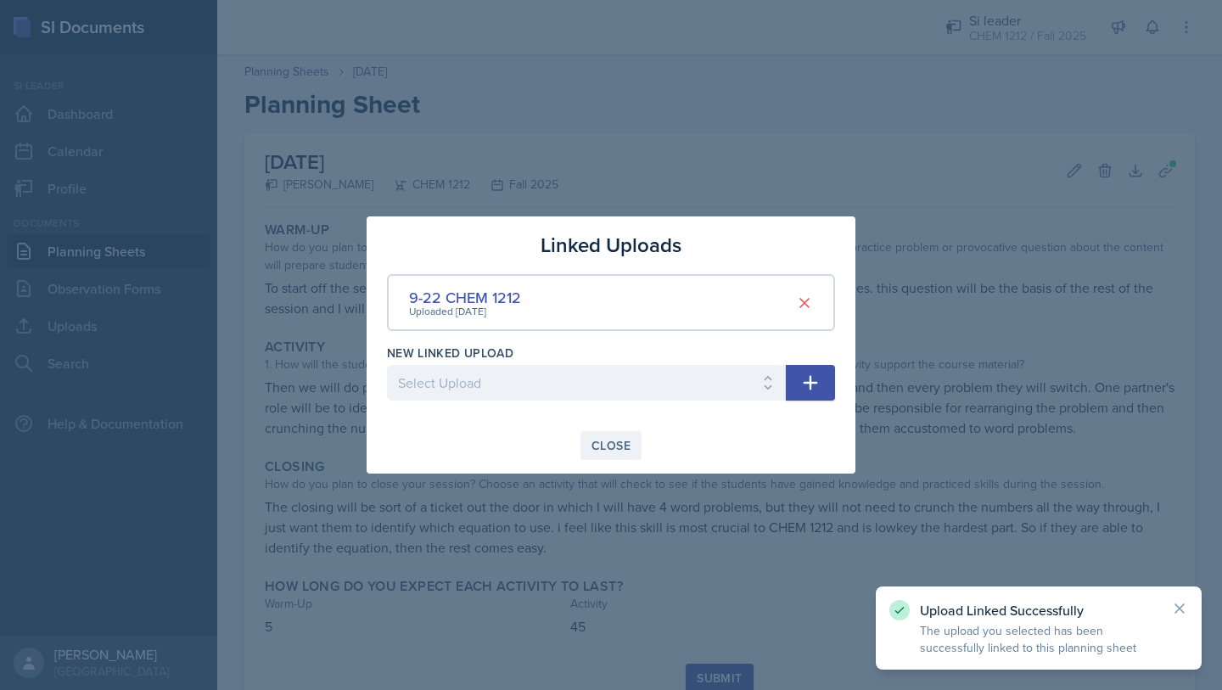
click at [617, 451] on div "Close" at bounding box center [611, 446] width 39 height 14
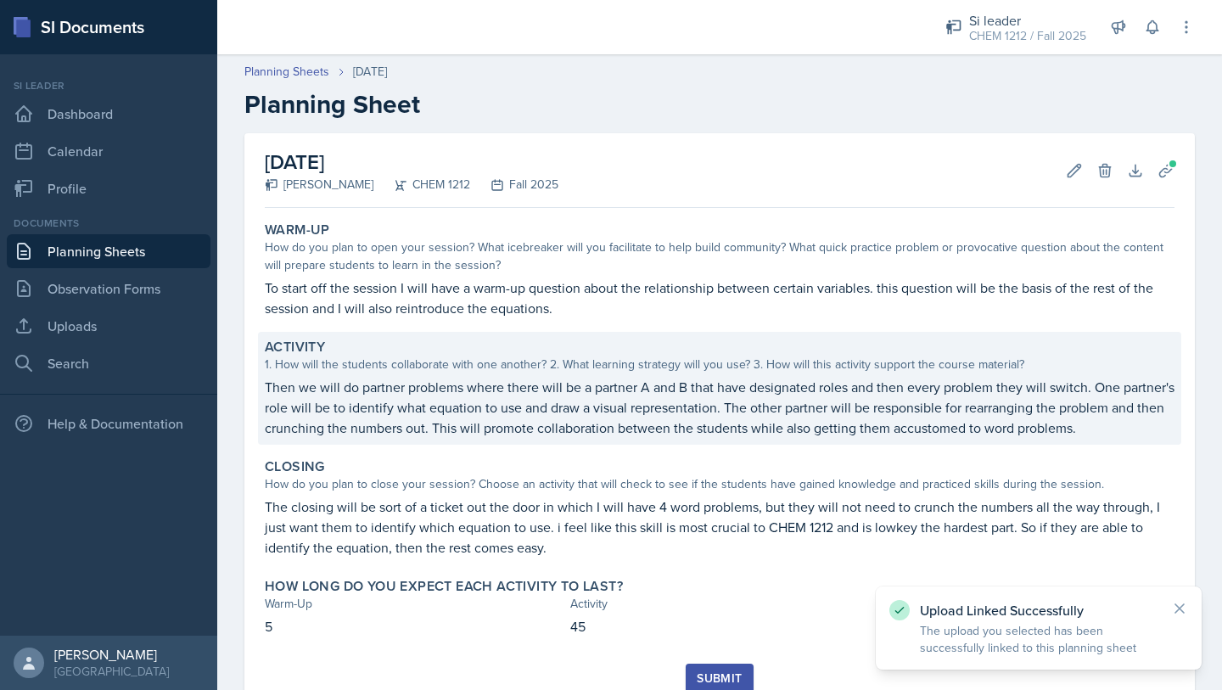
scroll to position [84, 0]
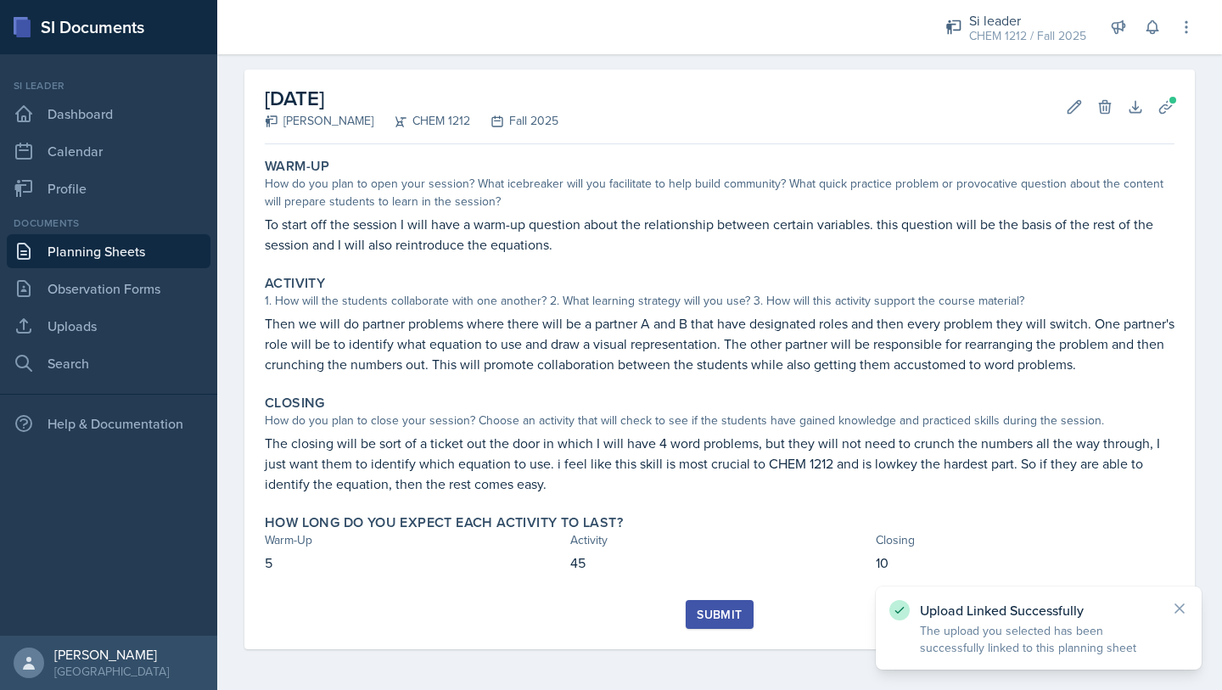
click at [739, 609] on button "Submit" at bounding box center [719, 614] width 67 height 29
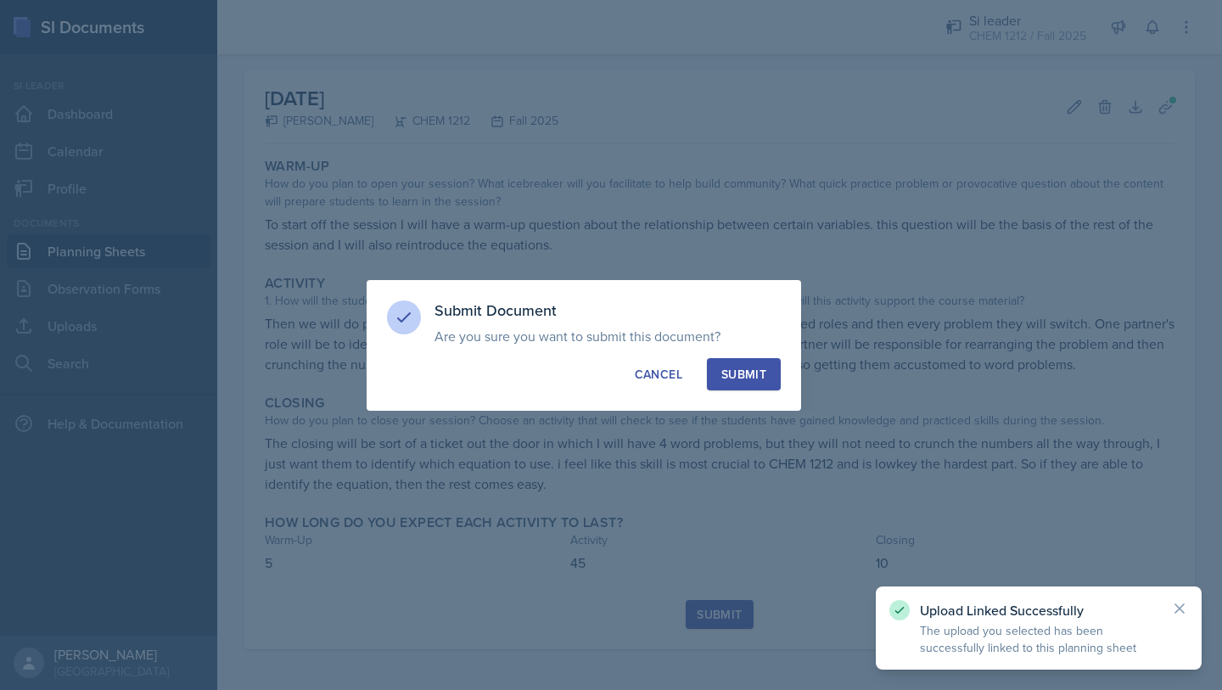
click at [758, 372] on div "Submit" at bounding box center [743, 374] width 45 height 17
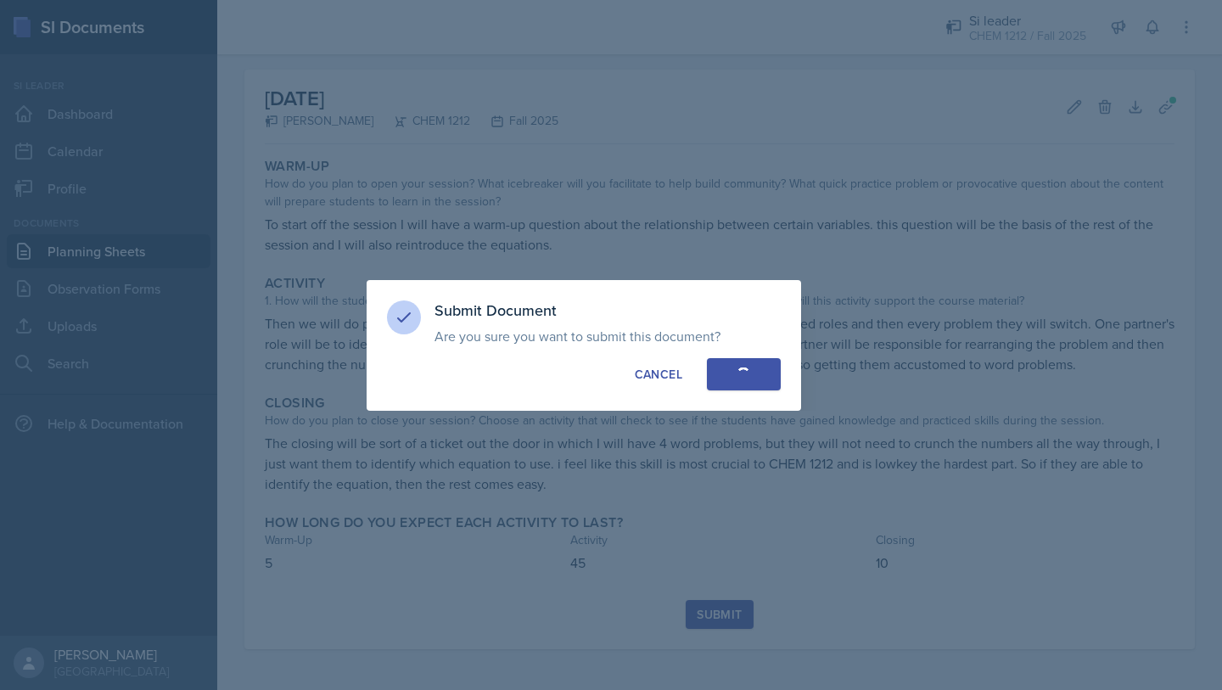
scroll to position [35, 0]
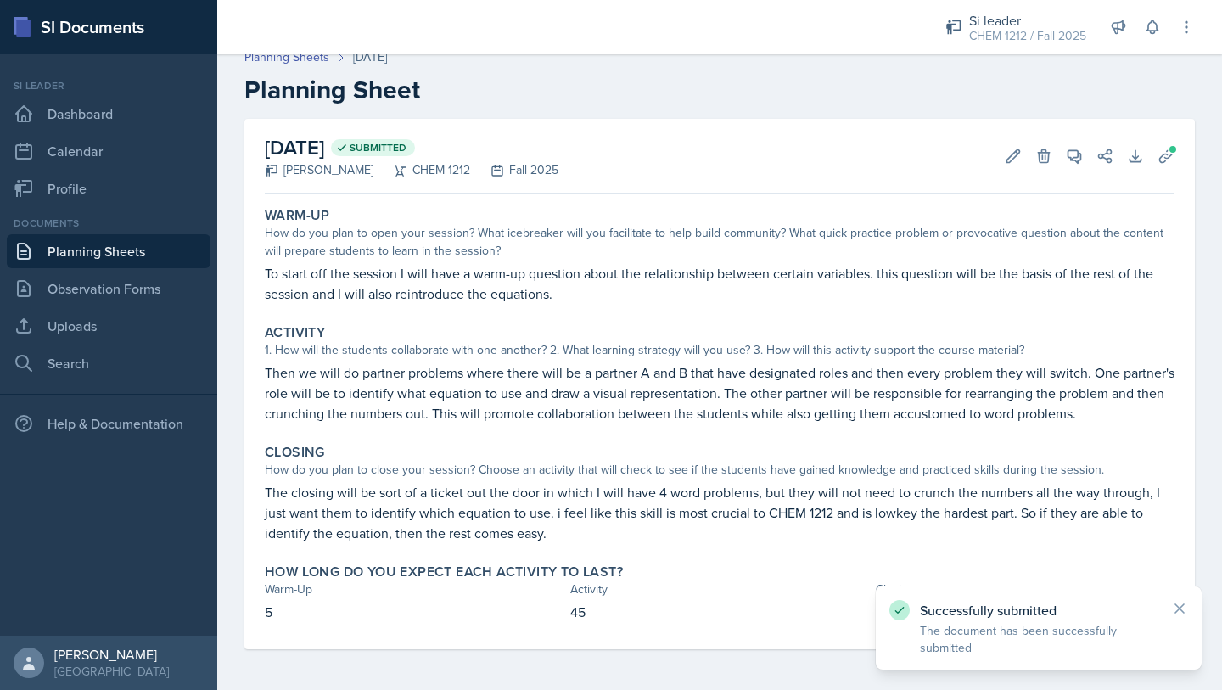
click at [158, 248] on link "Planning Sheets" at bounding box center [109, 251] width 204 height 34
